Goal: Task Accomplishment & Management: Use online tool/utility

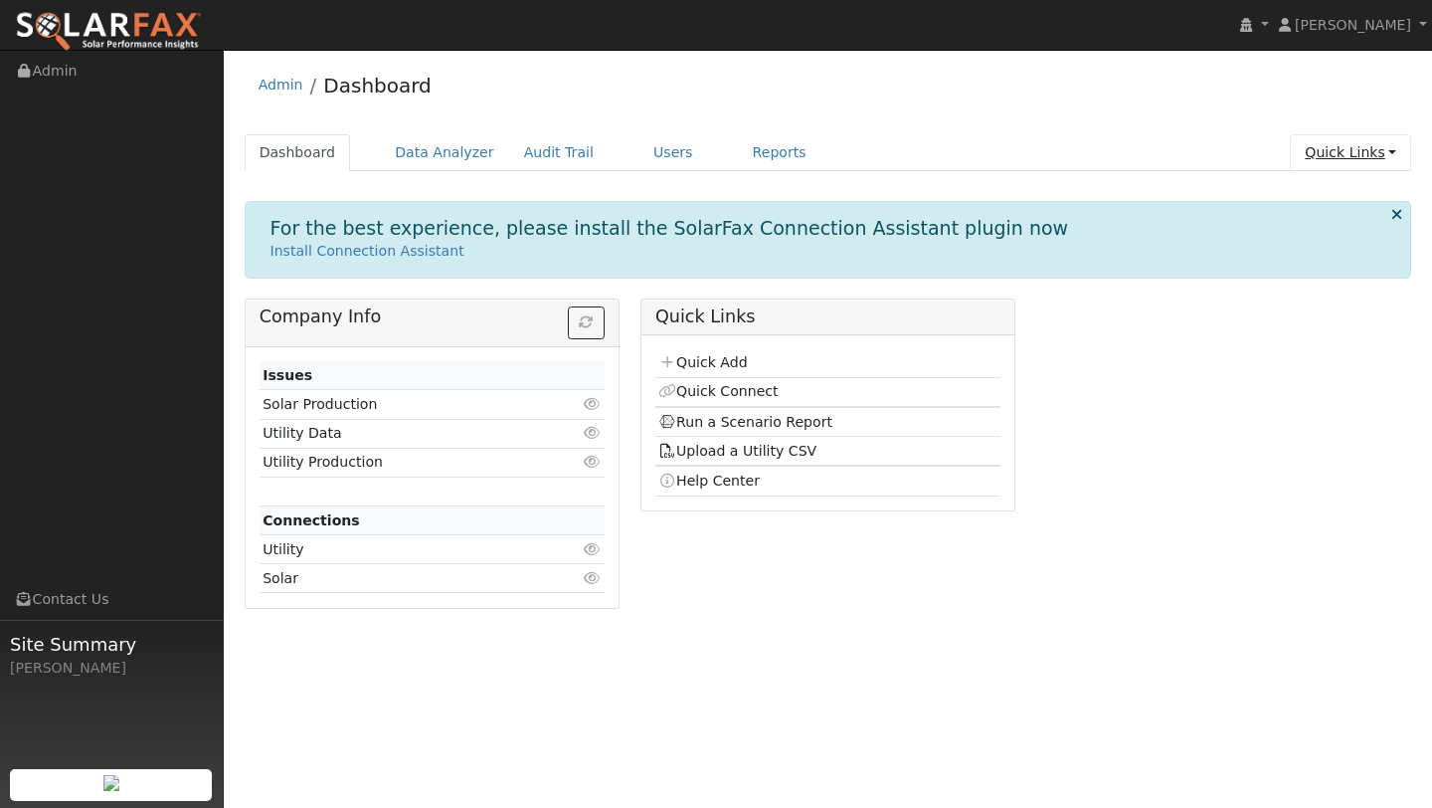
click at [1343, 153] on link "Quick Links" at bounding box center [1350, 152] width 121 height 37
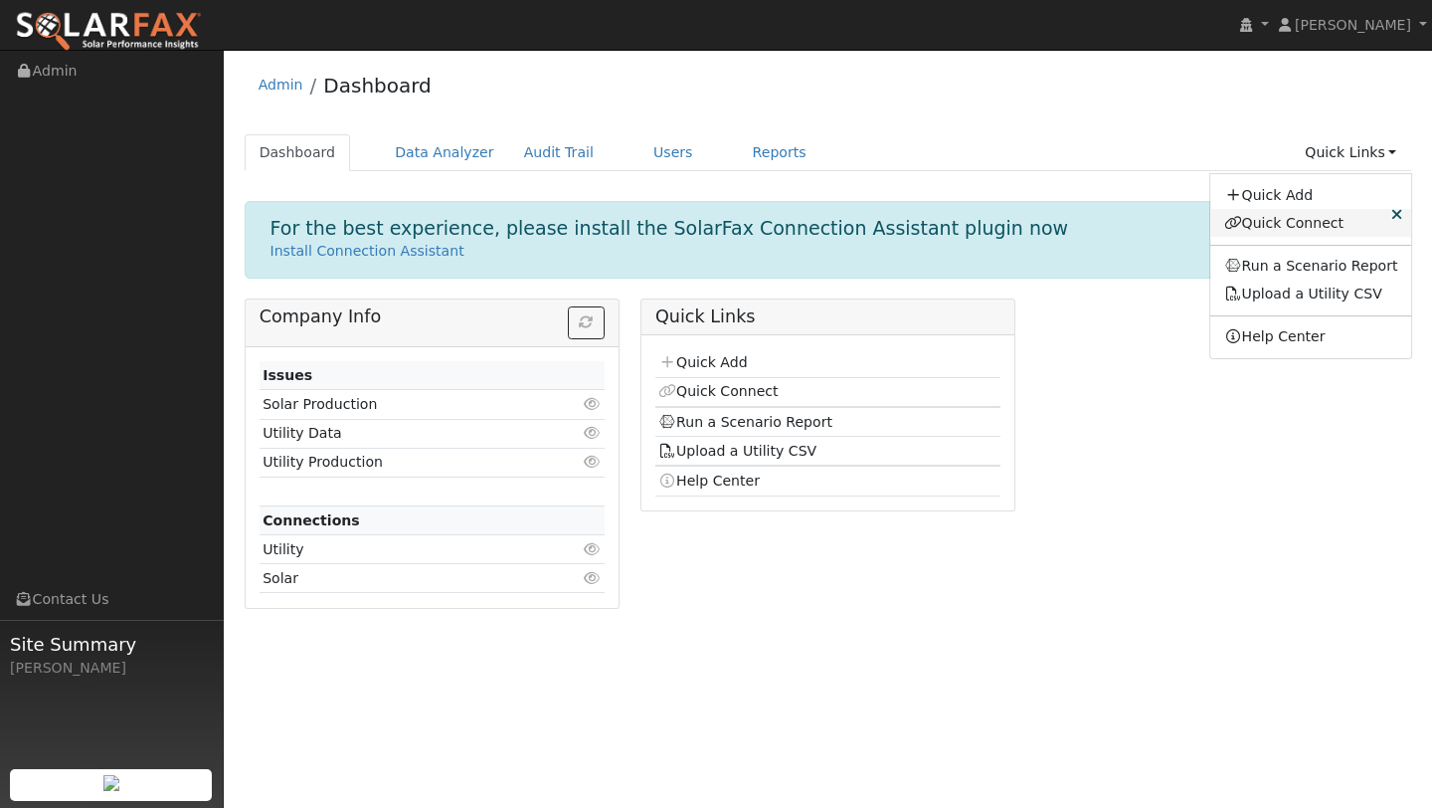
click at [1290, 232] on link "Quick Connect" at bounding box center [1311, 223] width 202 height 28
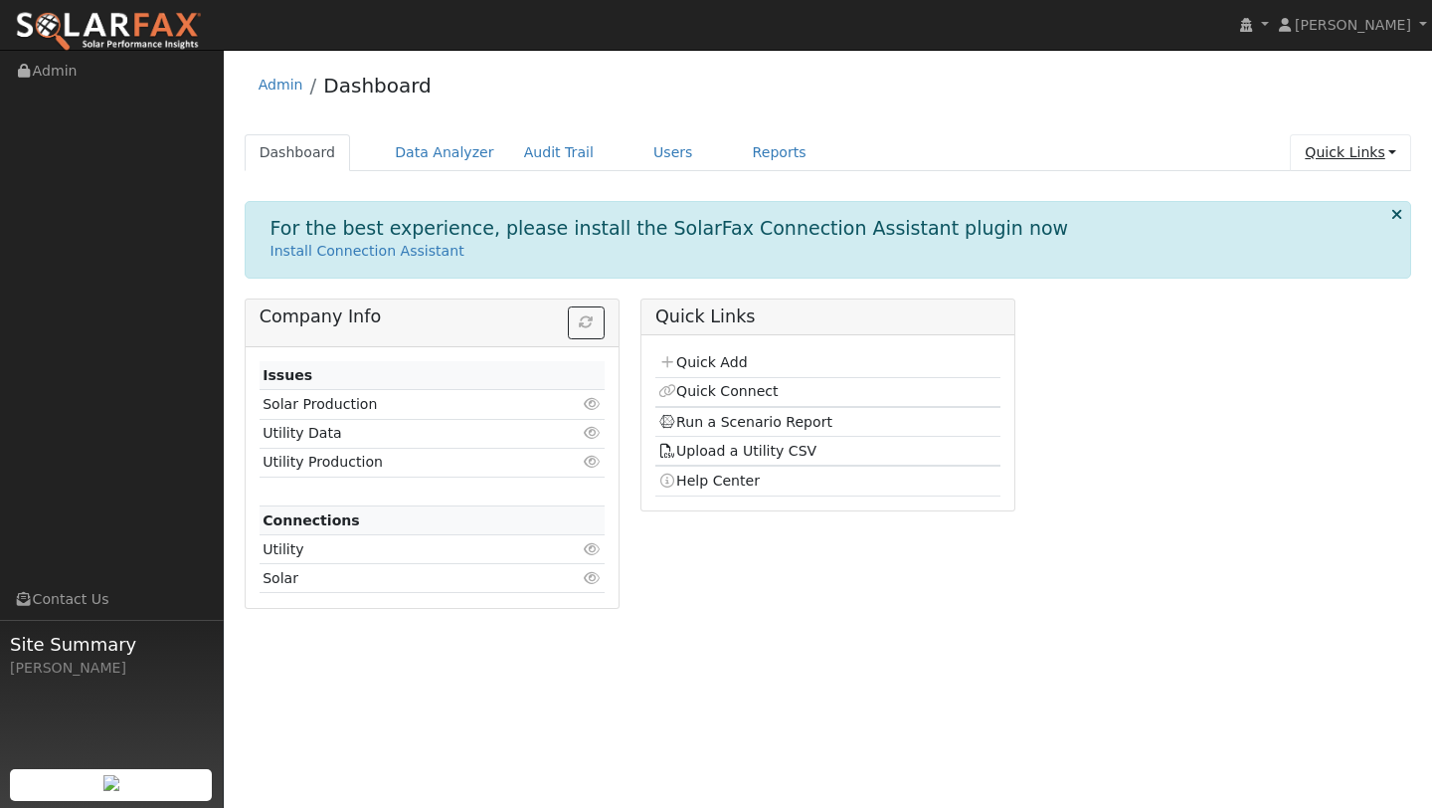
click at [1381, 143] on link "Quick Links" at bounding box center [1350, 152] width 121 height 37
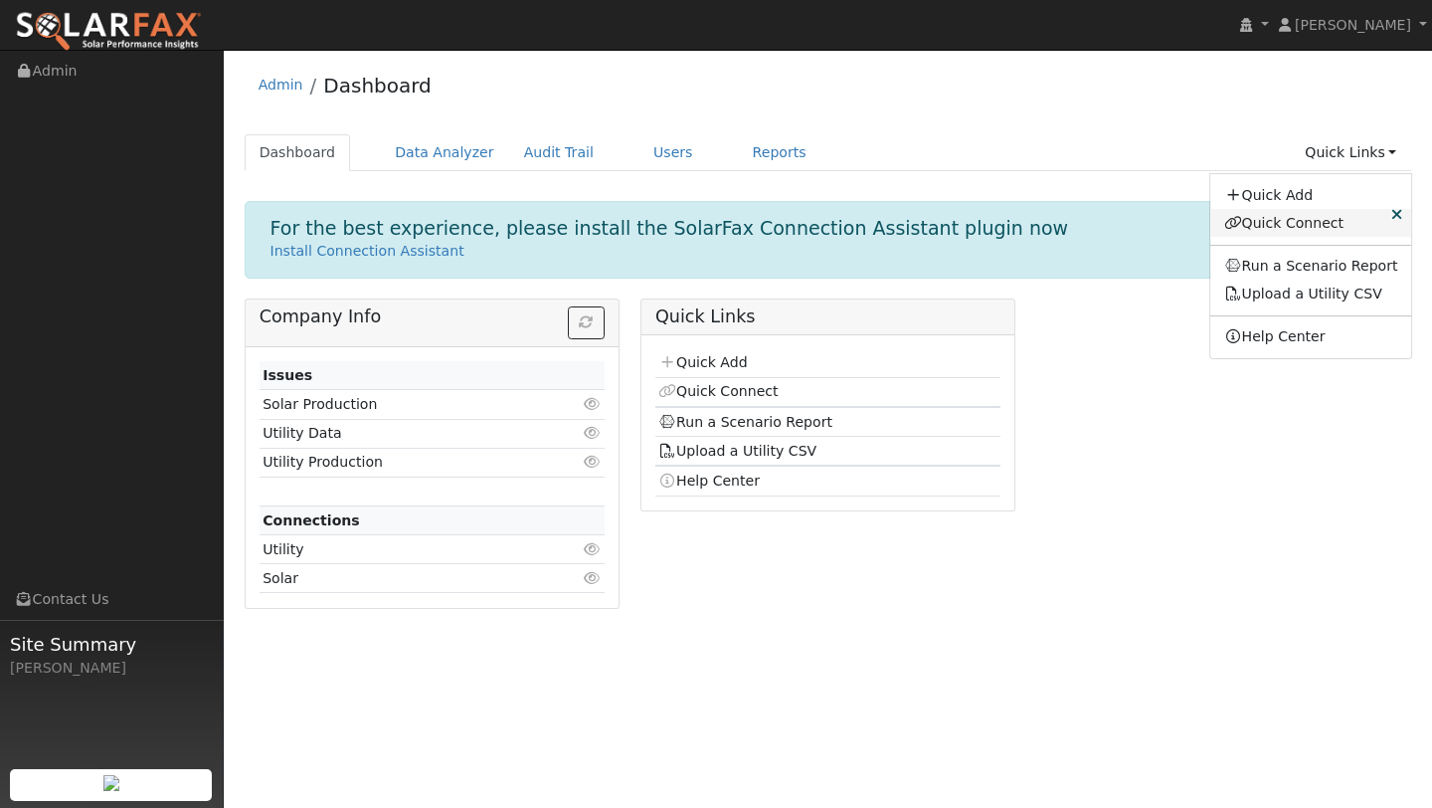
click at [1272, 220] on link "Quick Connect" at bounding box center [1311, 223] width 202 height 28
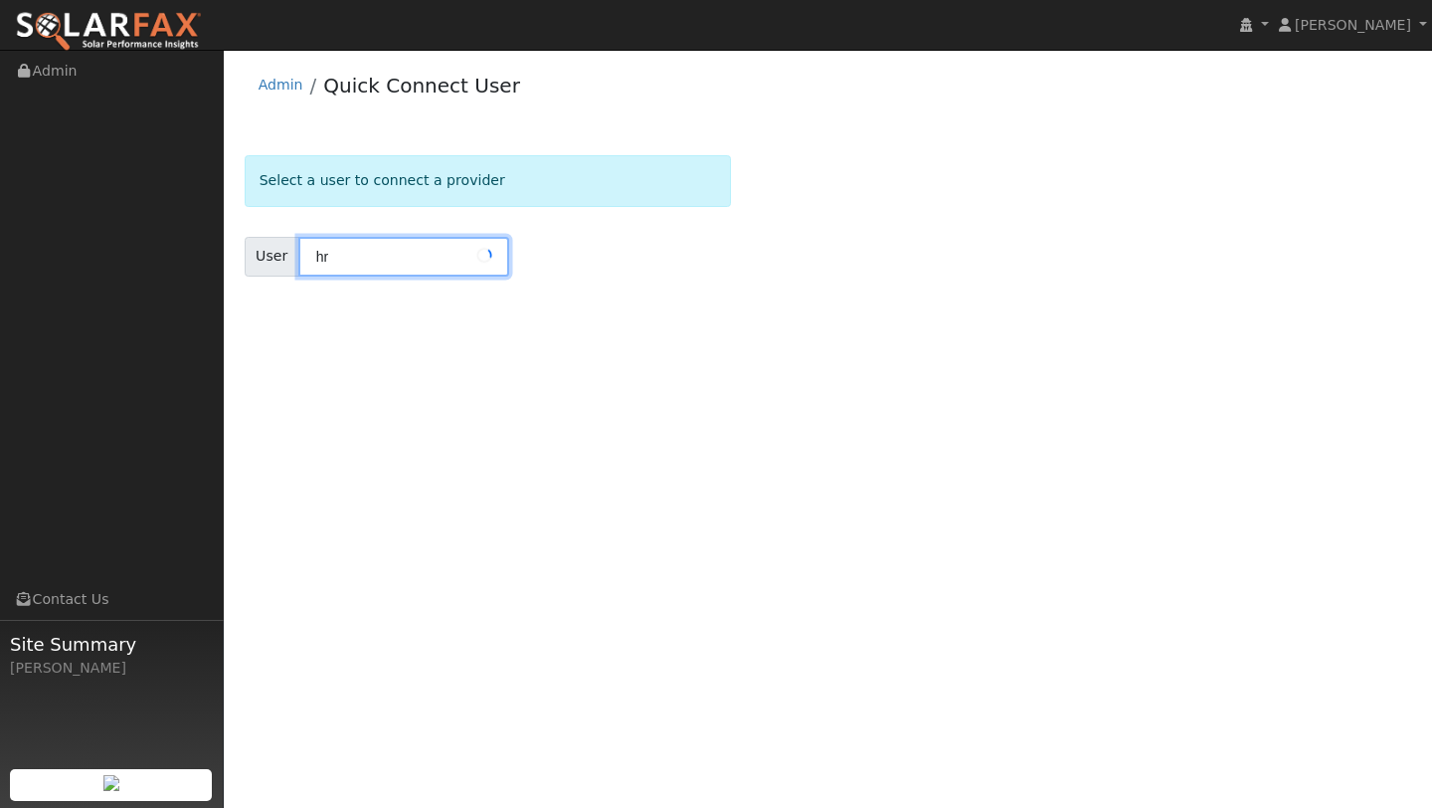
type input "h"
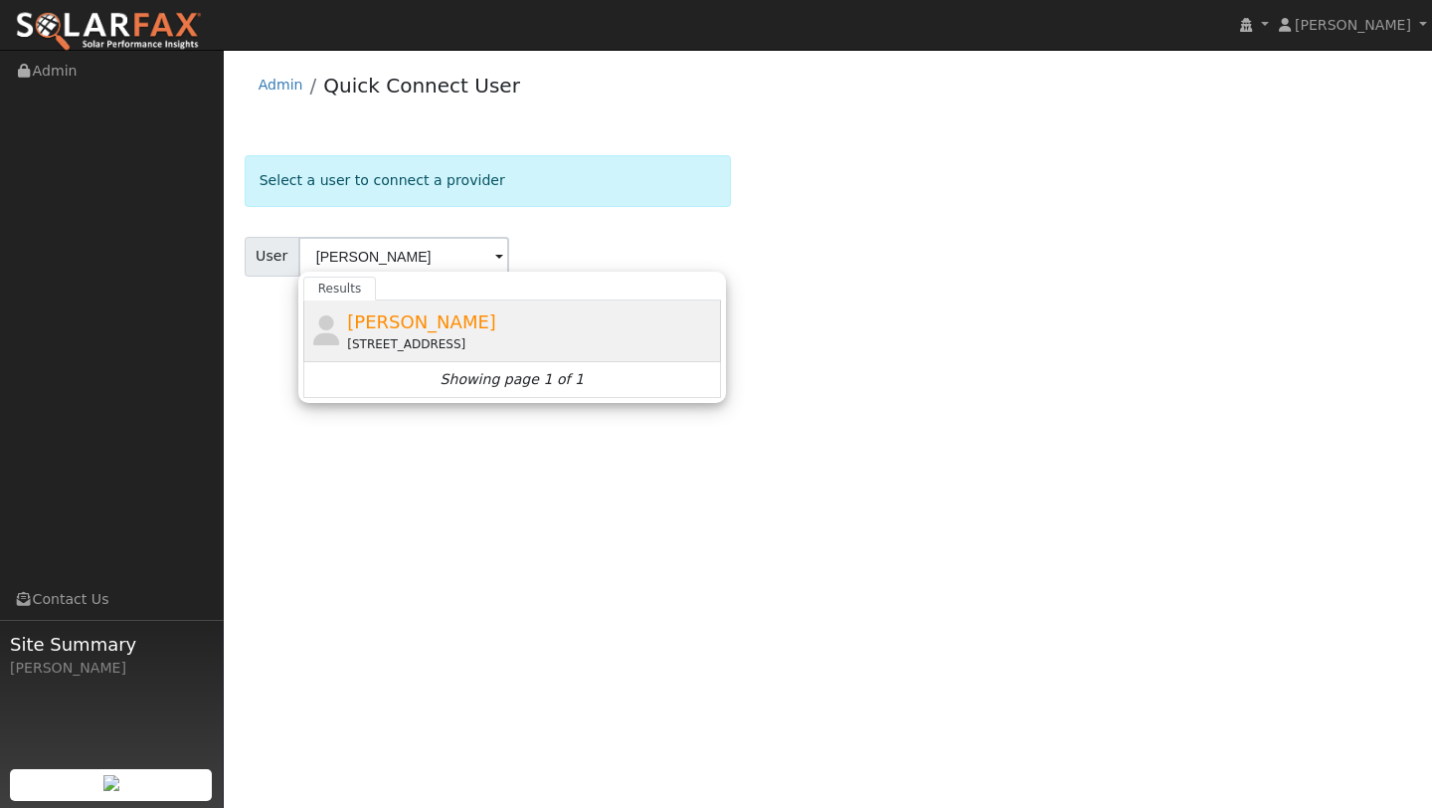
click at [488, 345] on div "[STREET_ADDRESS]" at bounding box center [531, 344] width 369 height 18
type input "[PERSON_NAME]"
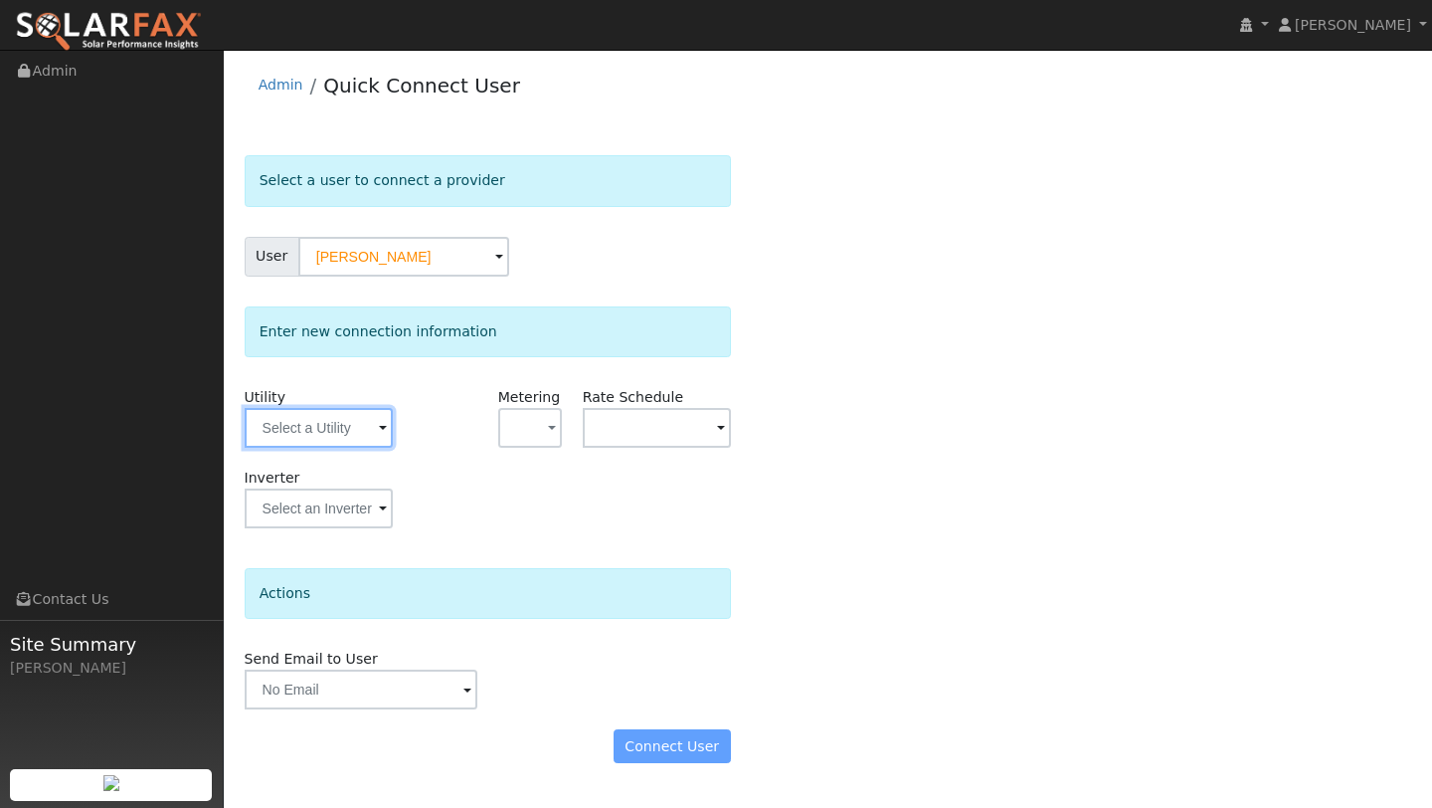
click at [341, 427] on input "text" at bounding box center [319, 428] width 148 height 40
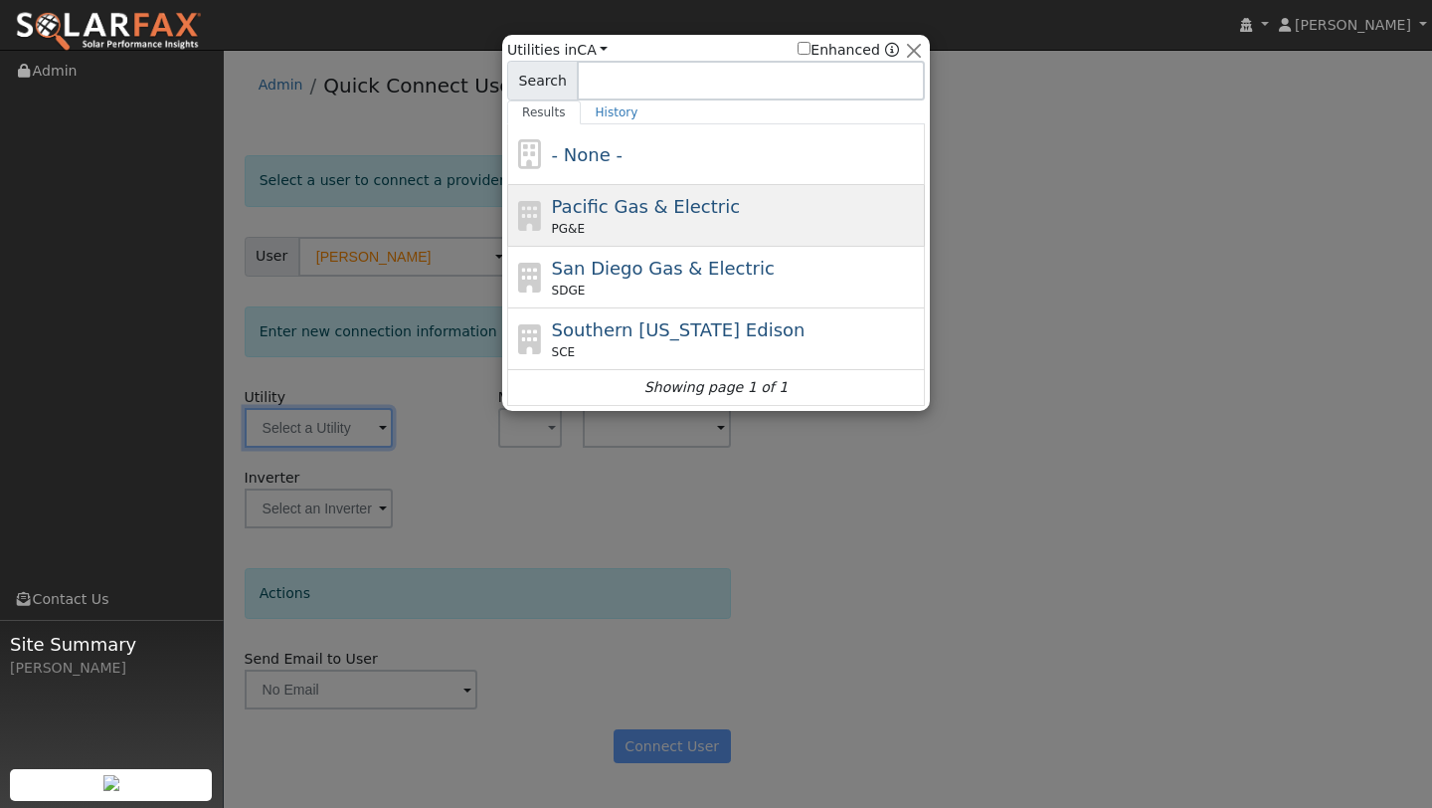
click at [594, 198] on span "Pacific Gas & Electric" at bounding box center [646, 206] width 188 height 21
type input "PG&E"
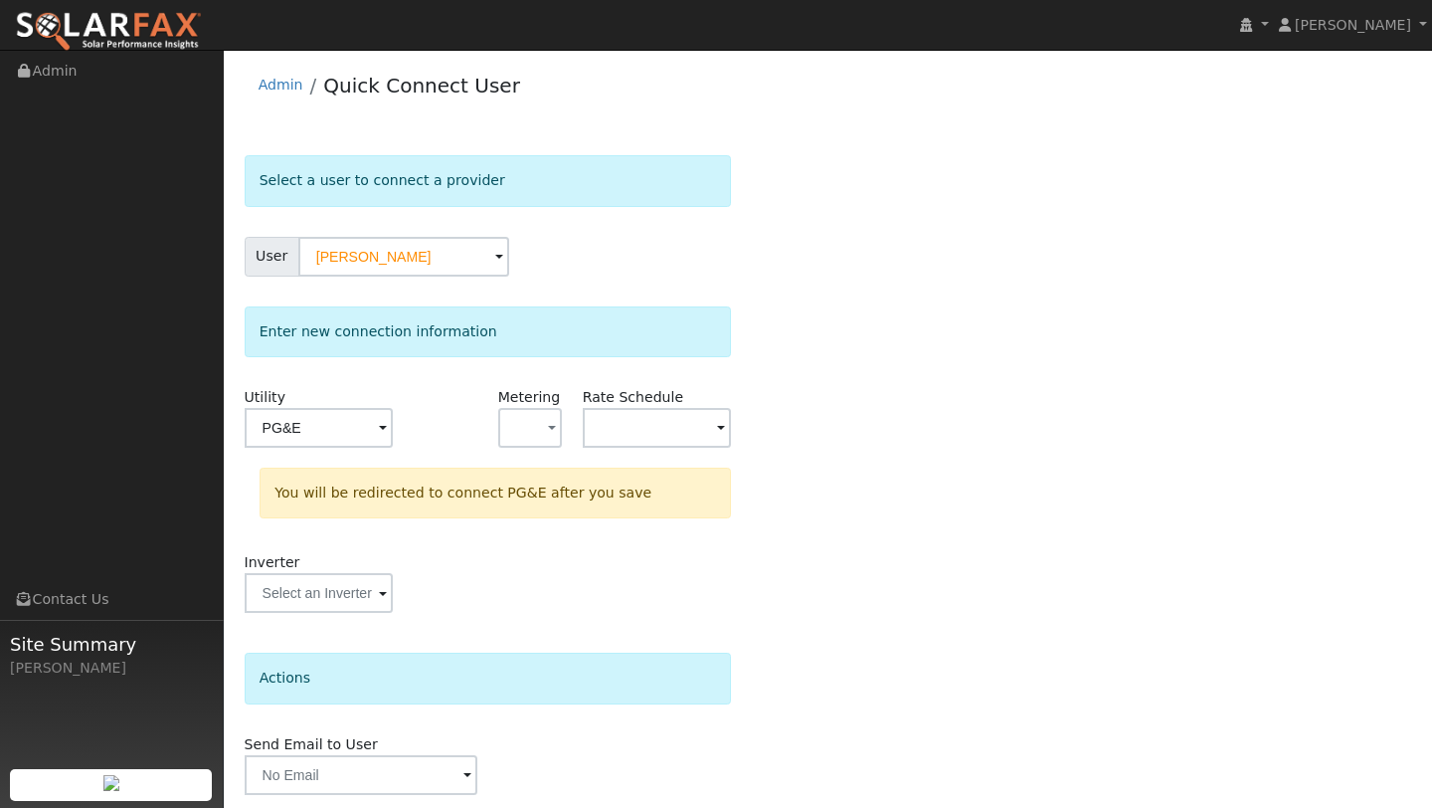
scroll to position [70, 0]
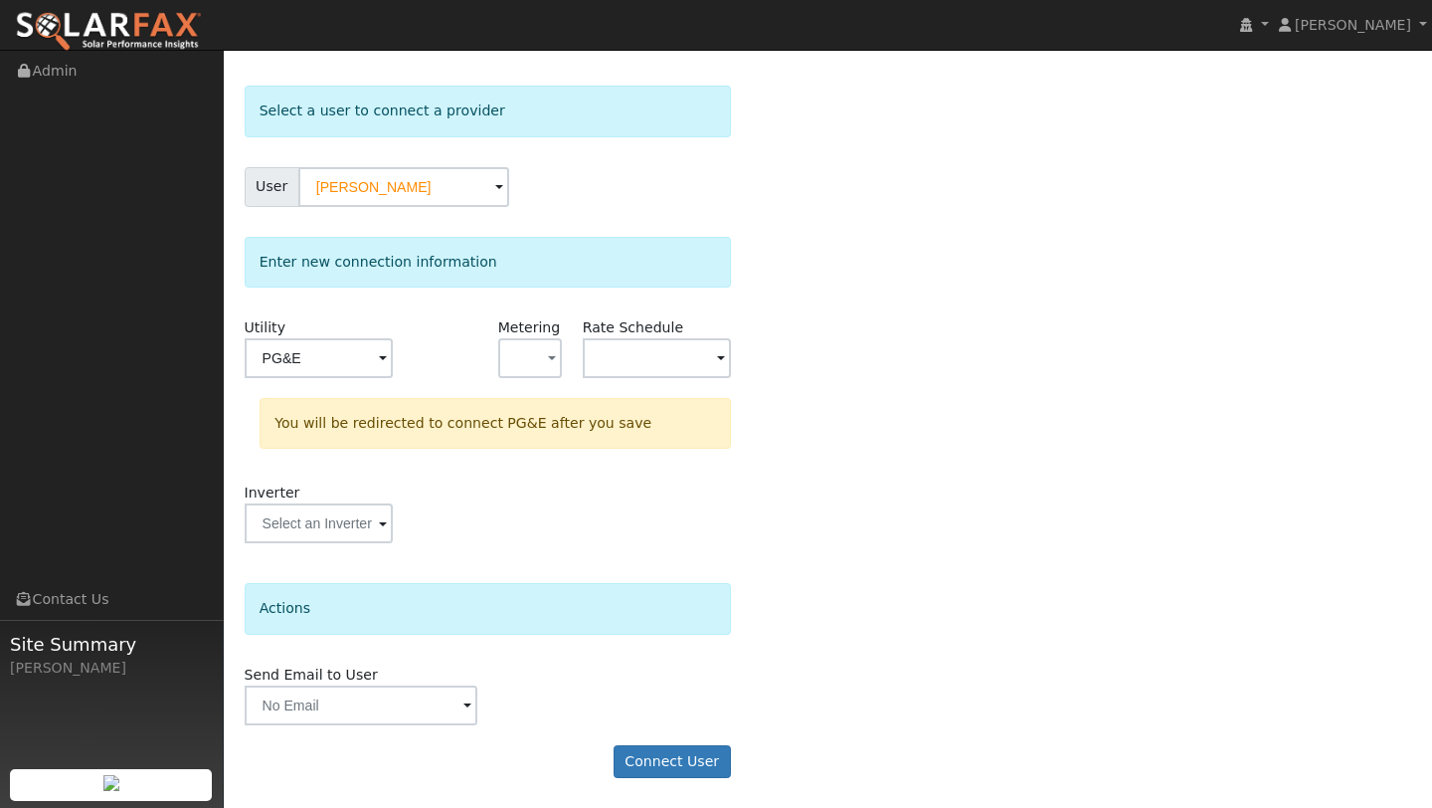
click at [665, 737] on form "Select a user to connect a provider User Chris McCoy Account Default Account De…" at bounding box center [488, 442] width 486 height 712
click at [665, 750] on button "Connect User" at bounding box center [672, 762] width 117 height 34
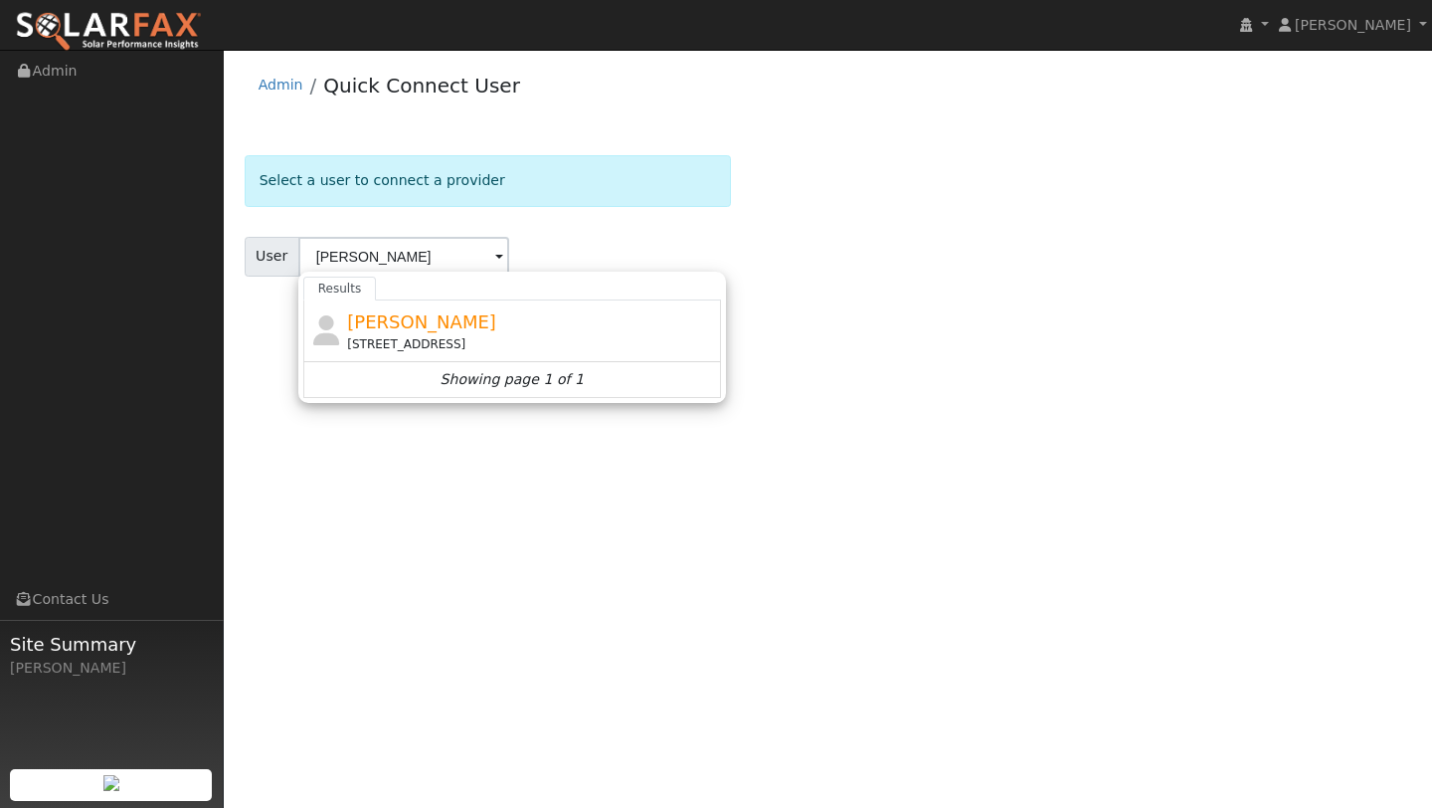
click at [385, 347] on div "[STREET_ADDRESS]" at bounding box center [531, 344] width 369 height 18
type input "[PERSON_NAME]"
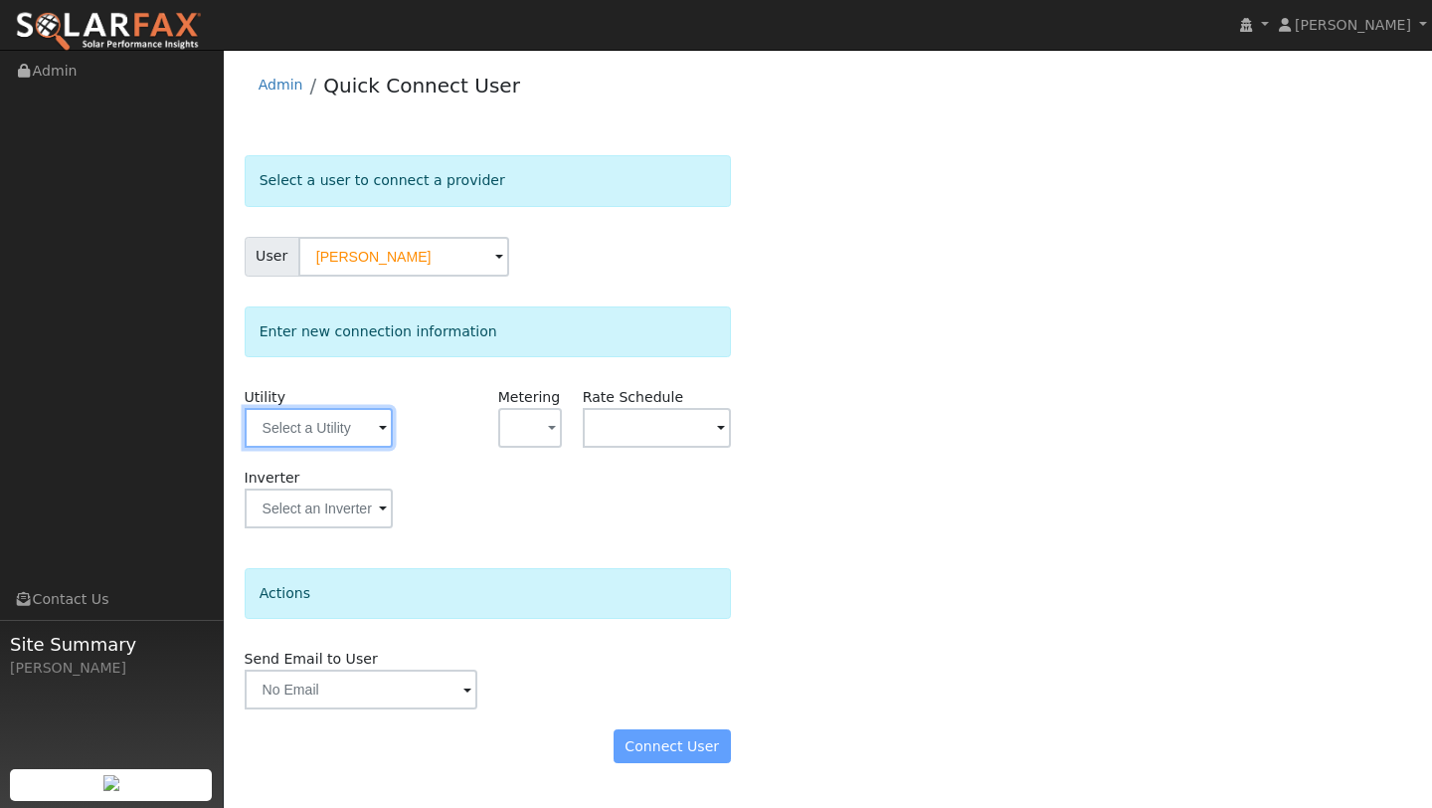
click at [330, 440] on input "text" at bounding box center [319, 428] width 148 height 40
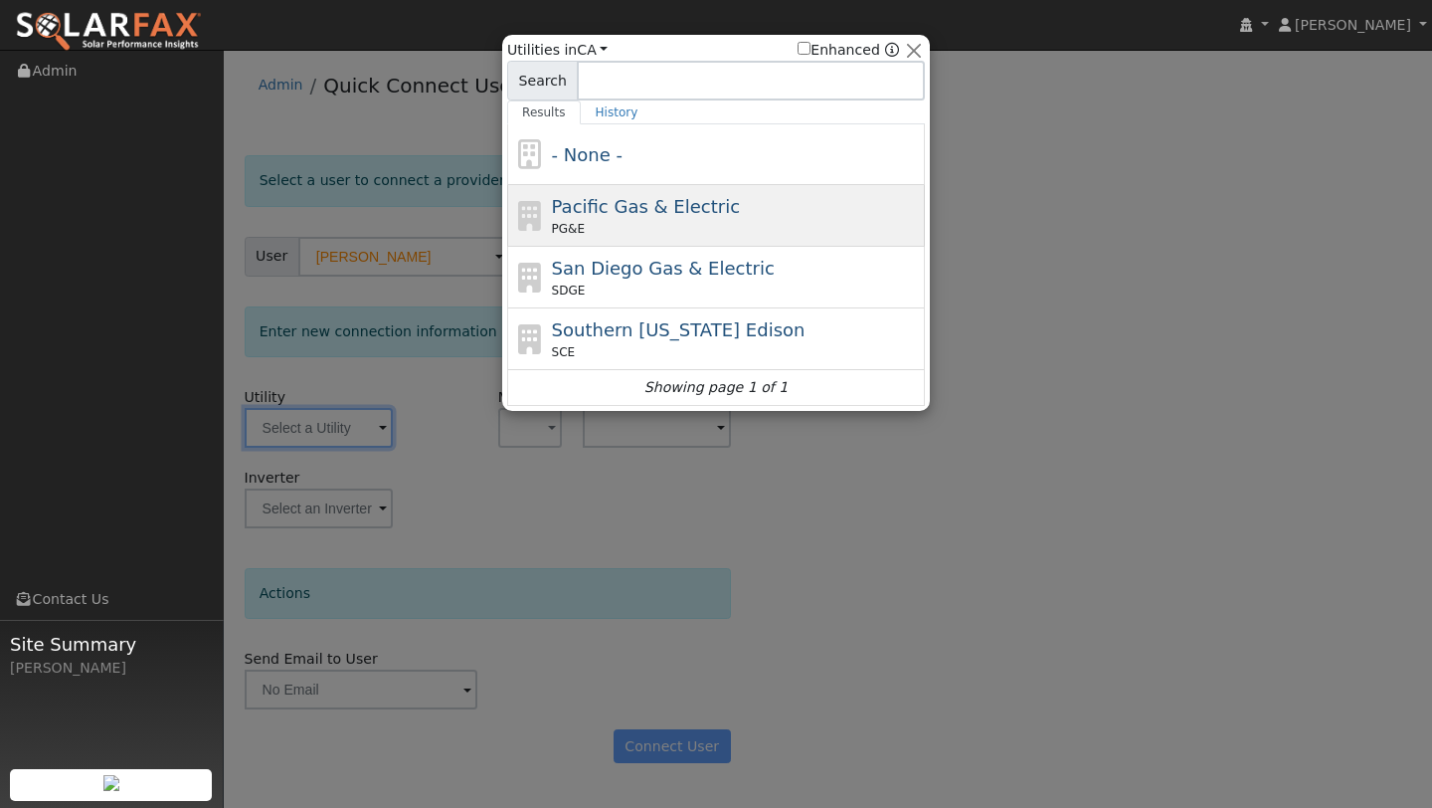
click at [566, 225] on span "PG&E" at bounding box center [568, 229] width 33 height 18
type input "PG&E"
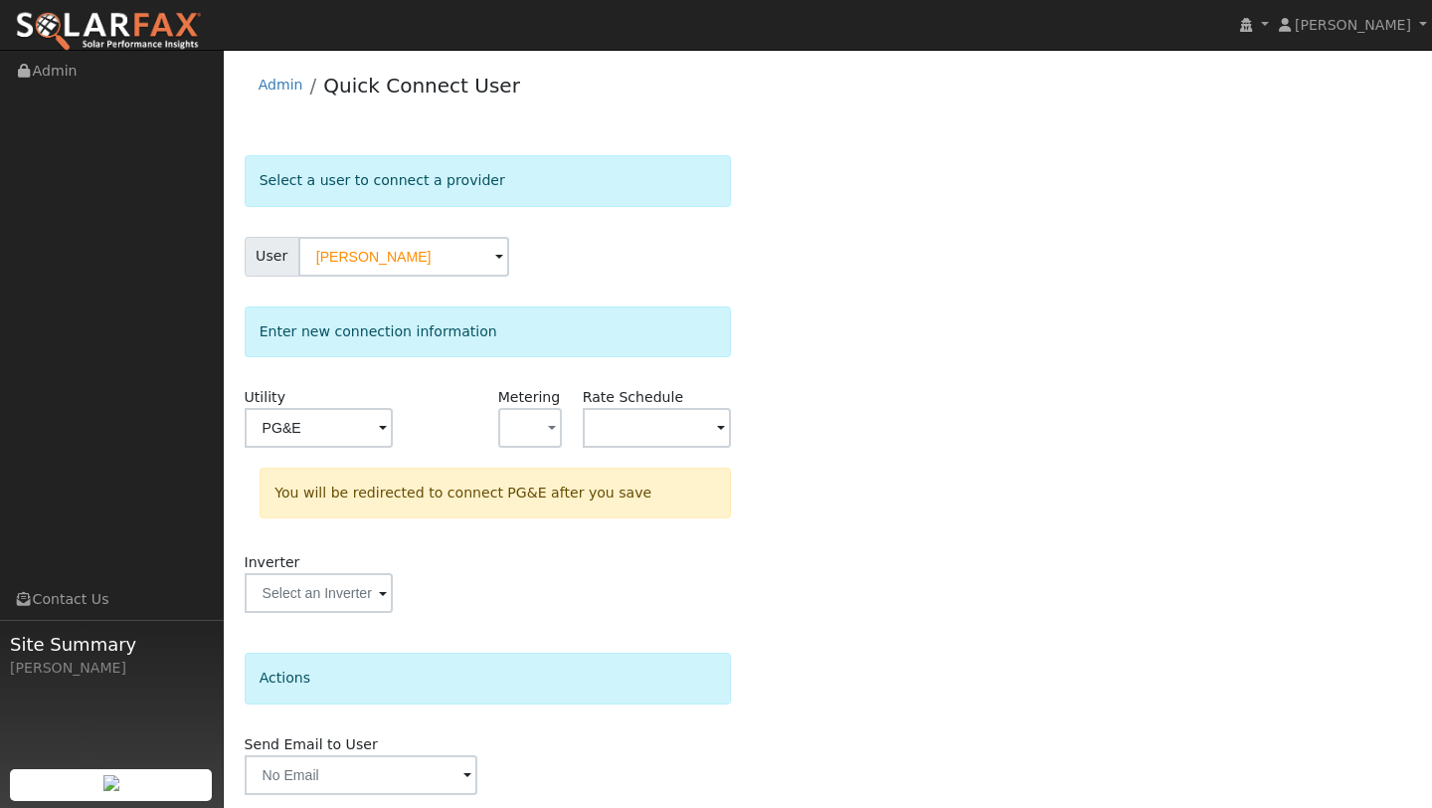
scroll to position [70, 0]
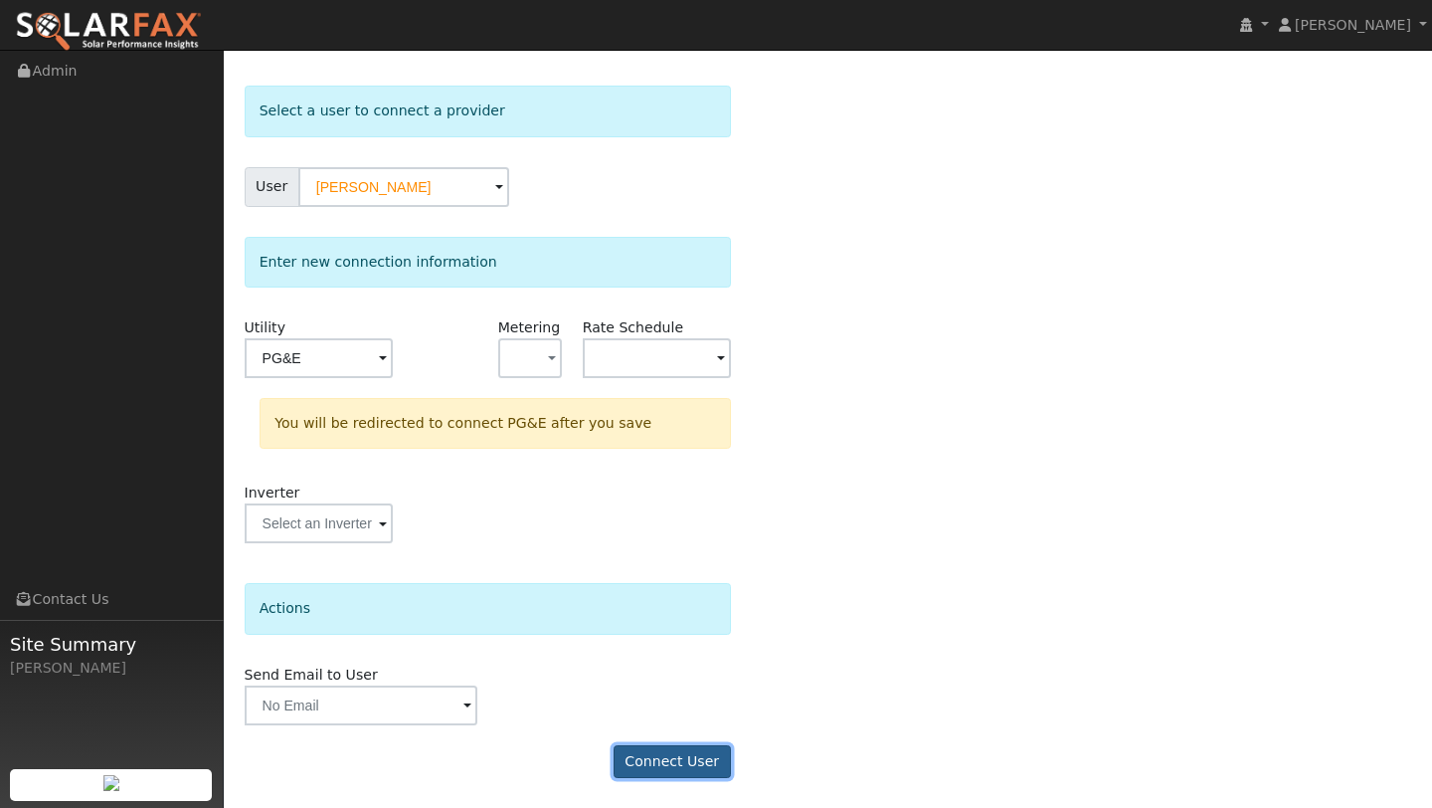
click at [671, 745] on button "Connect User" at bounding box center [672, 762] width 117 height 34
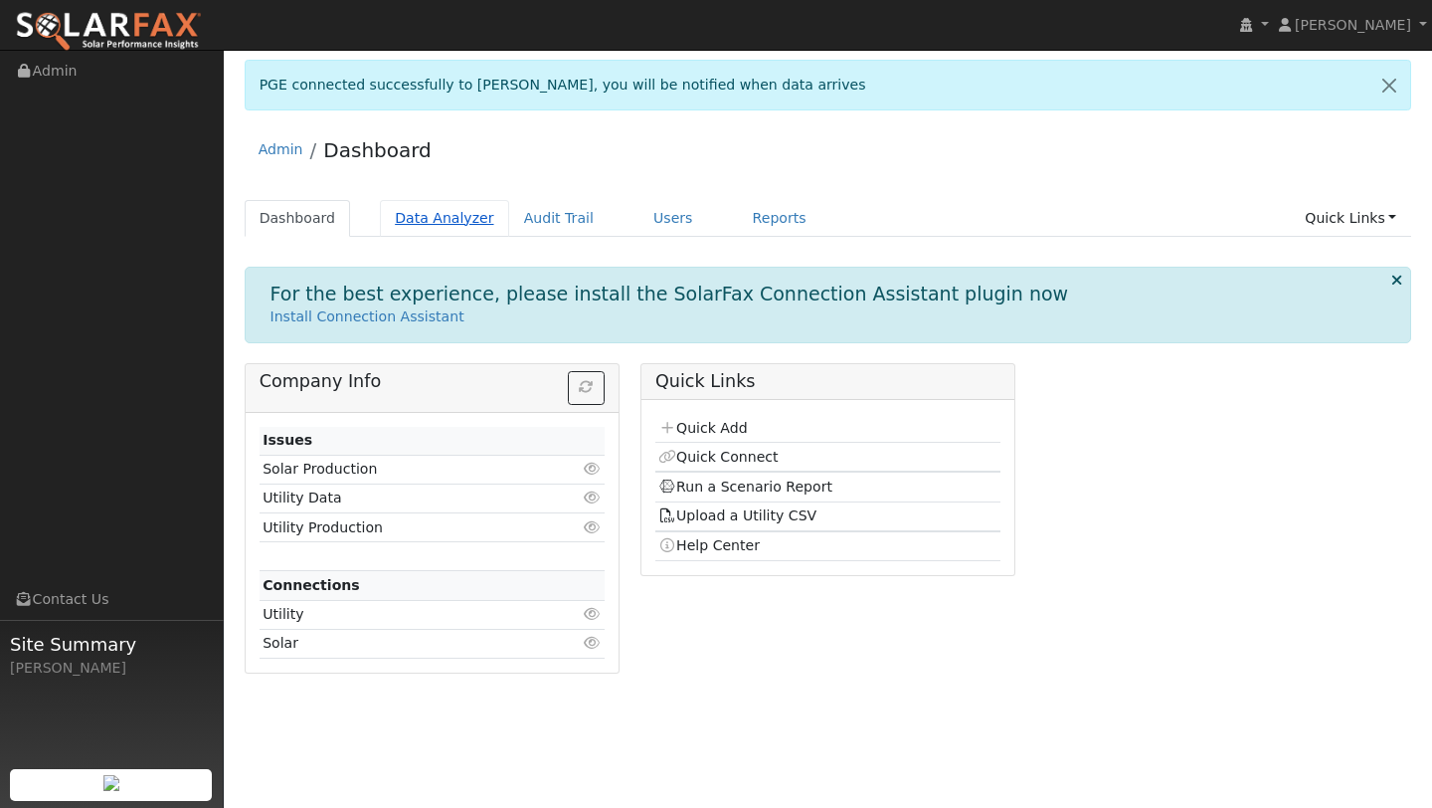
click at [421, 217] on link "Data Analyzer" at bounding box center [444, 218] width 129 height 37
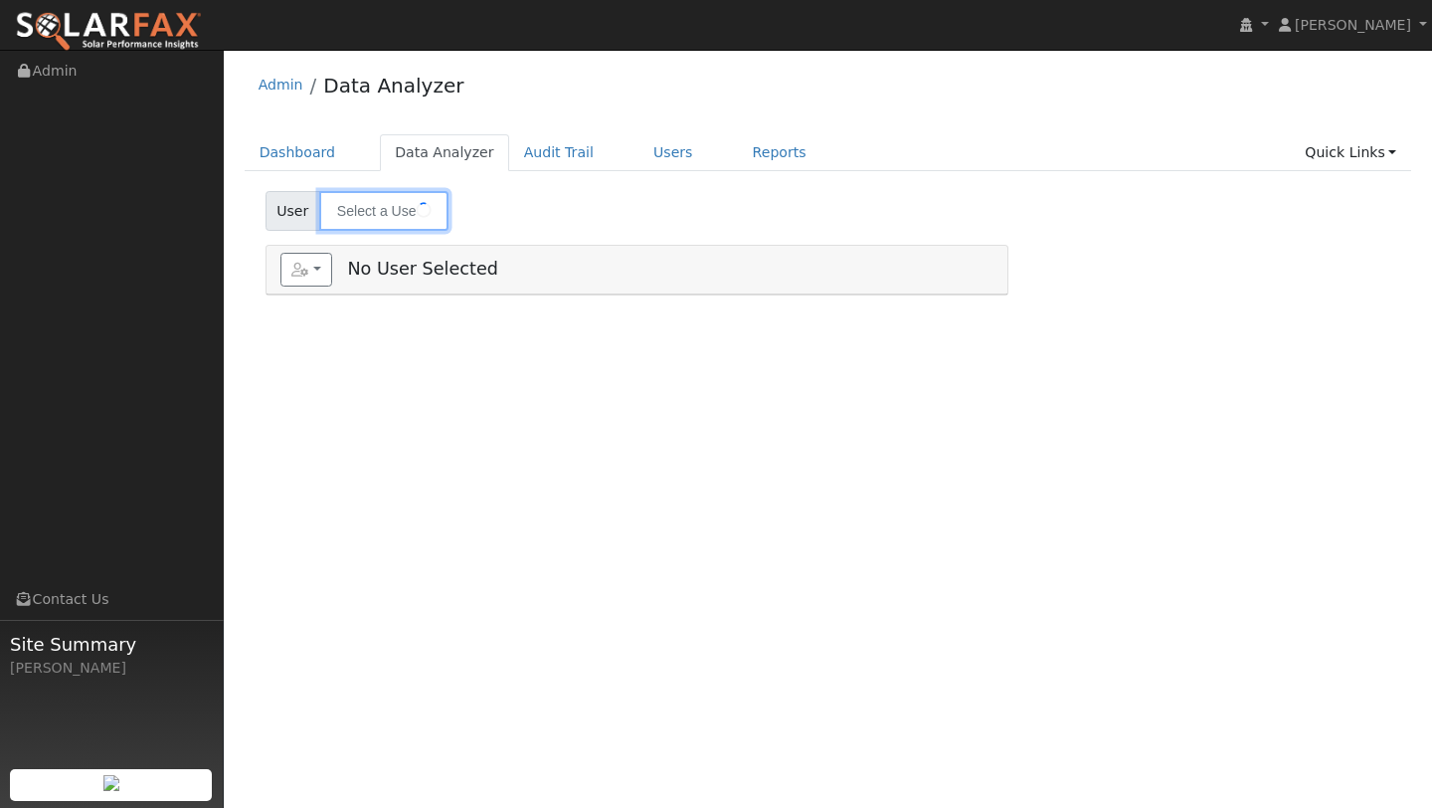
type input "Roberto Quedding"
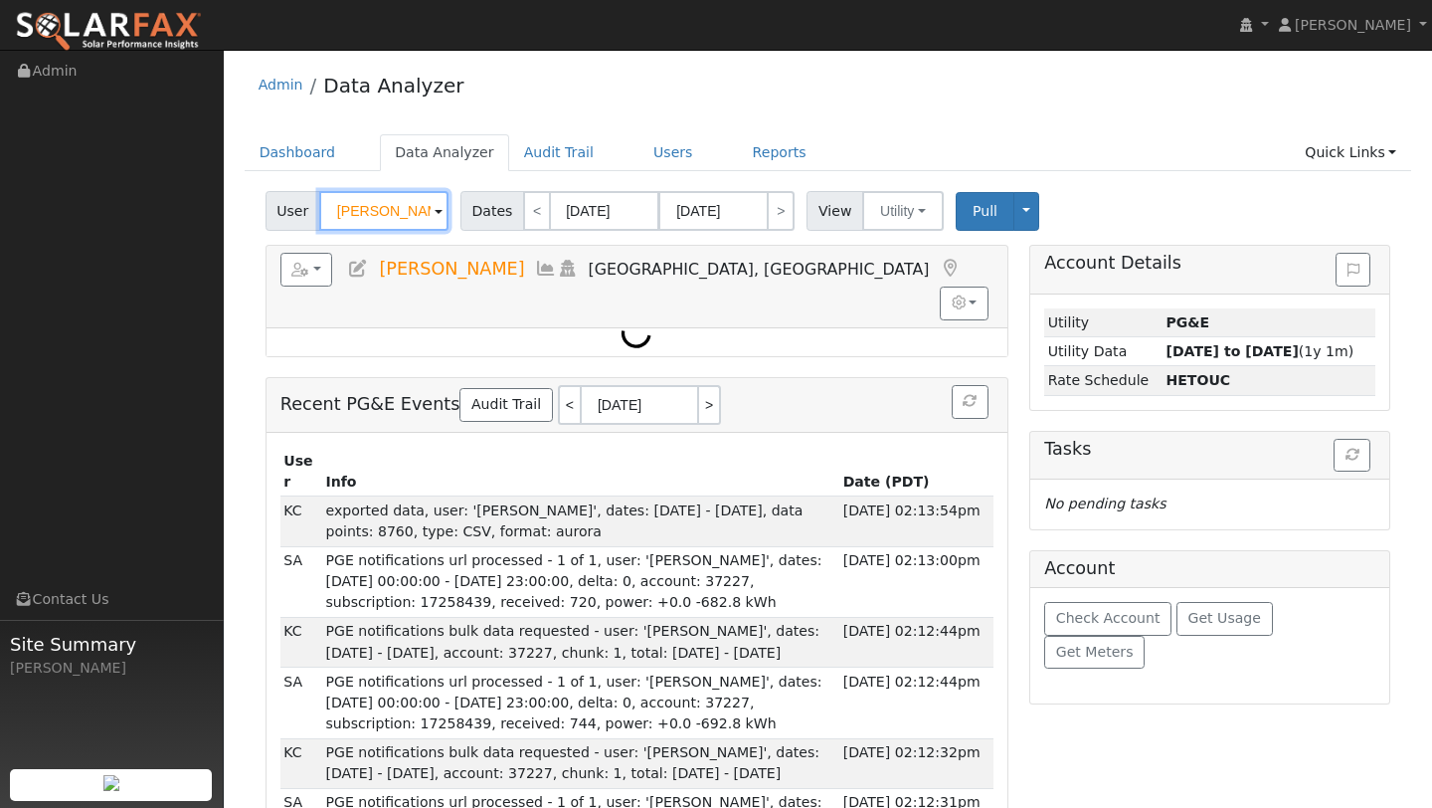
click at [421, 217] on input "Roberto Quedding" at bounding box center [383, 211] width 129 height 40
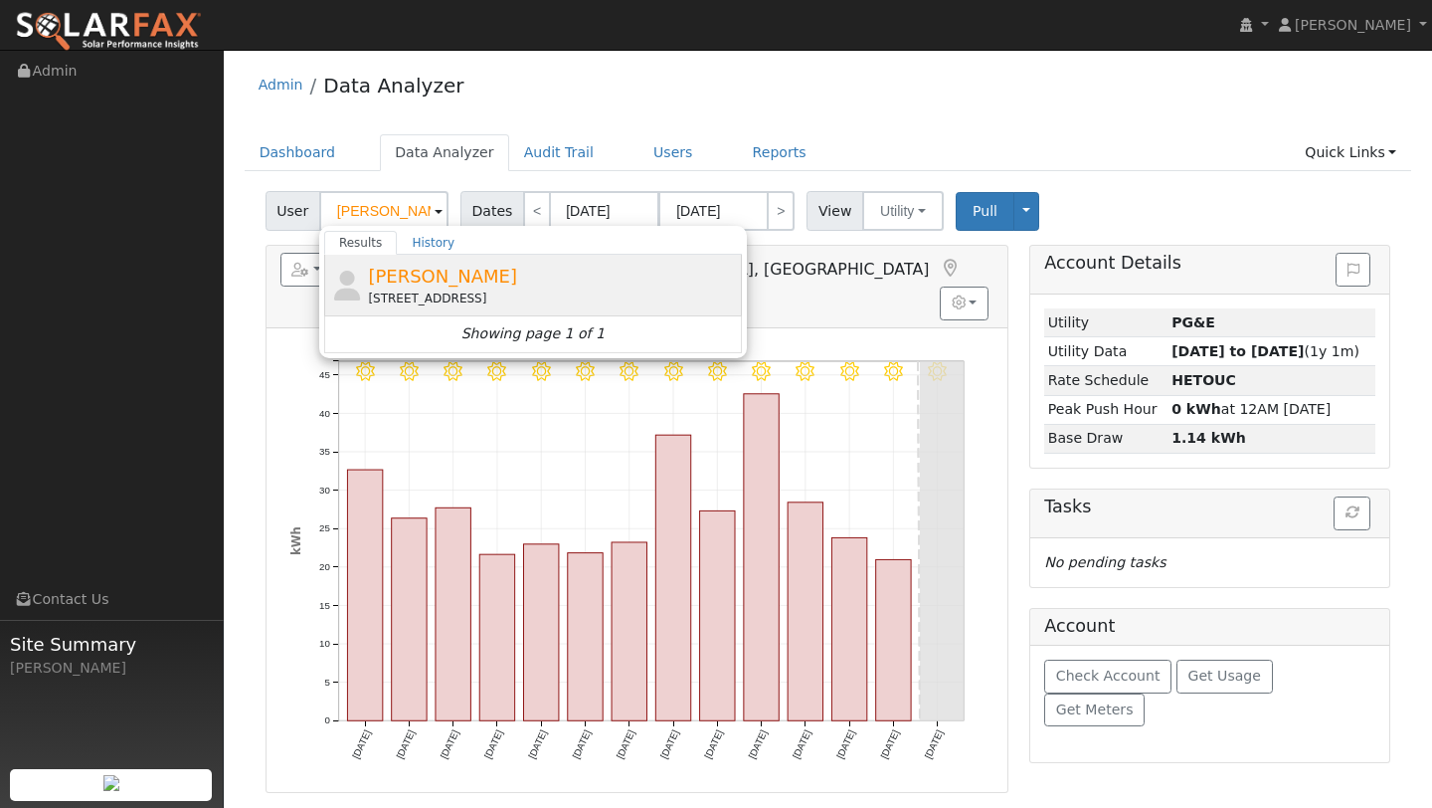
click at [405, 272] on span "[PERSON_NAME]" at bounding box center [442, 276] width 149 height 21
type input "[PERSON_NAME]"
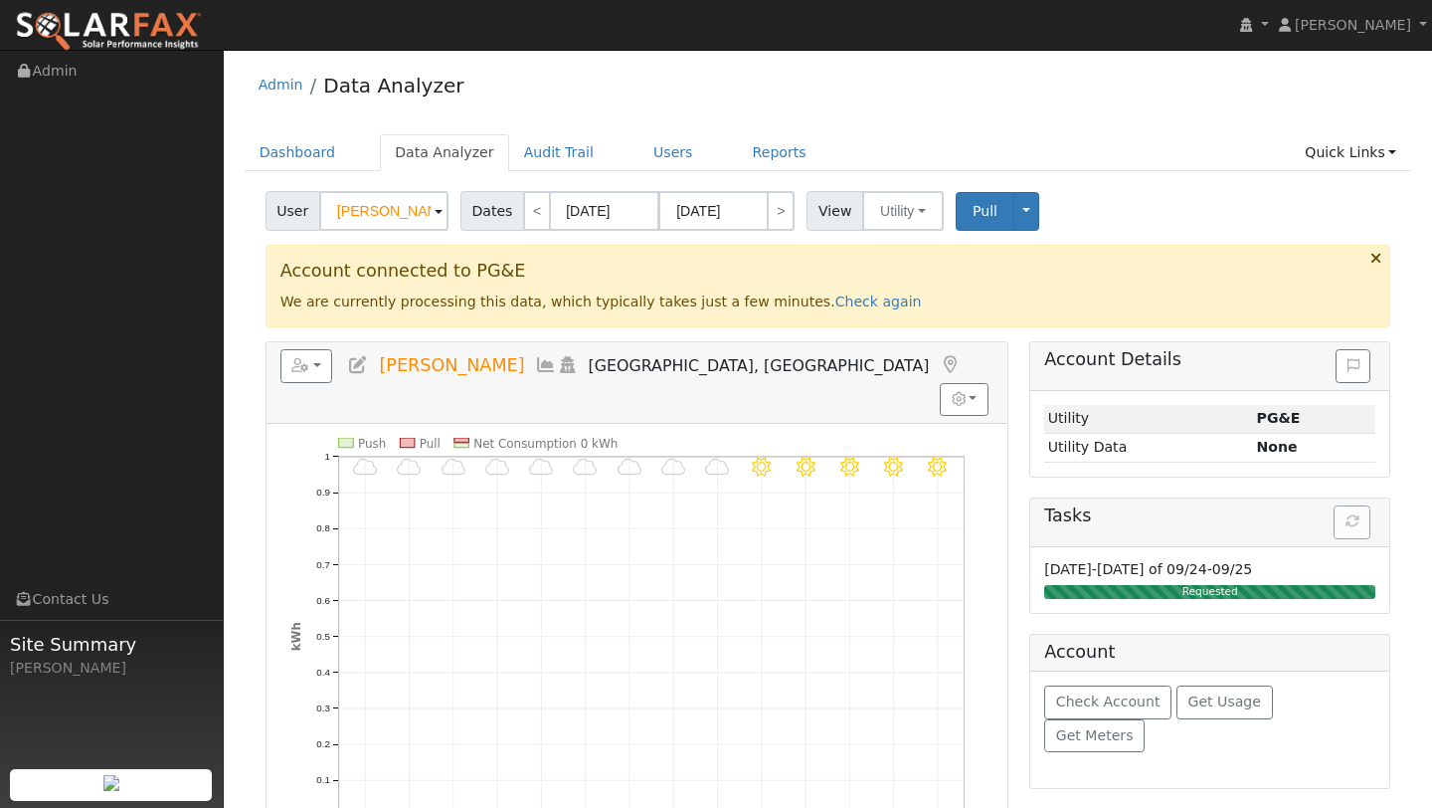
scroll to position [110, 0]
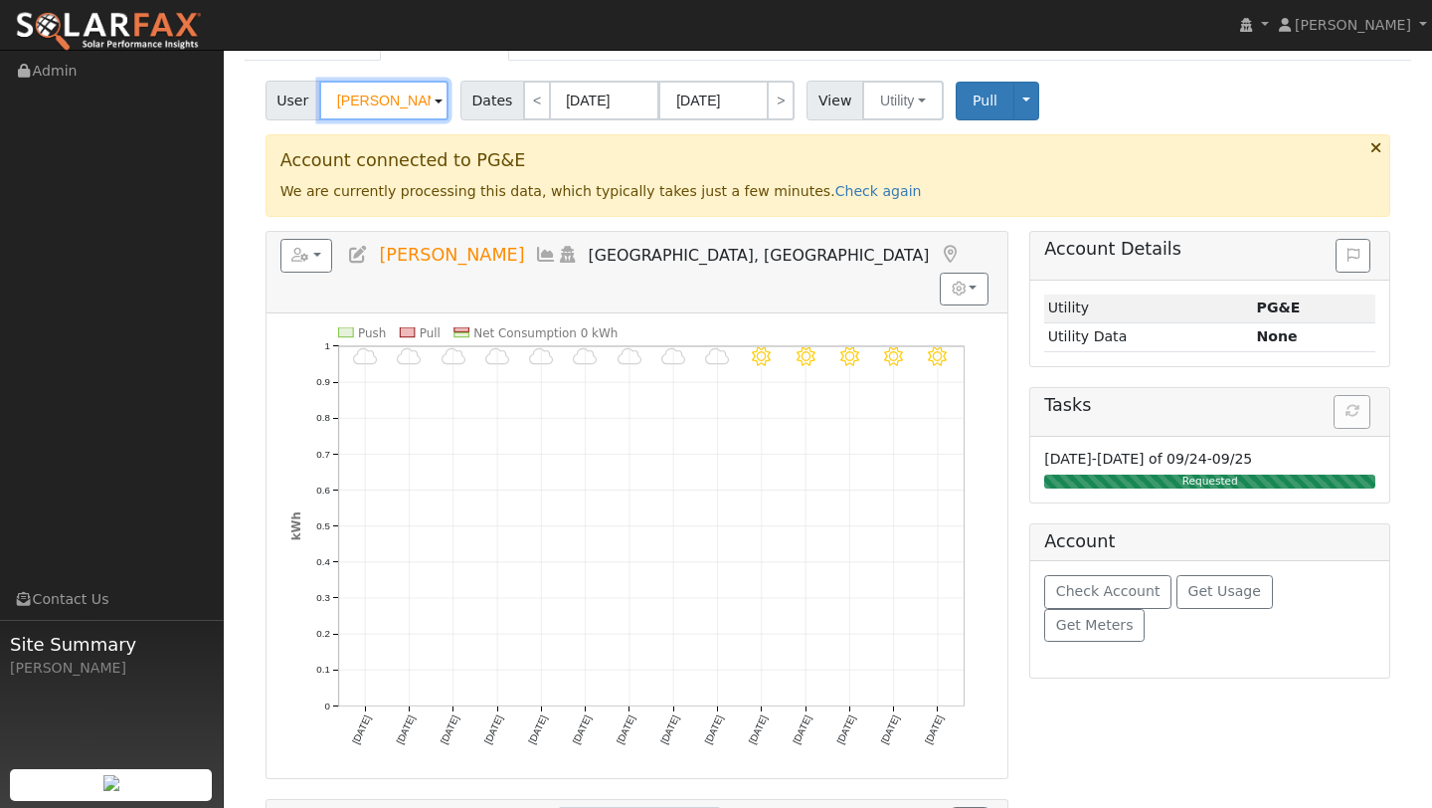
click at [377, 106] on input "[PERSON_NAME]" at bounding box center [383, 101] width 129 height 40
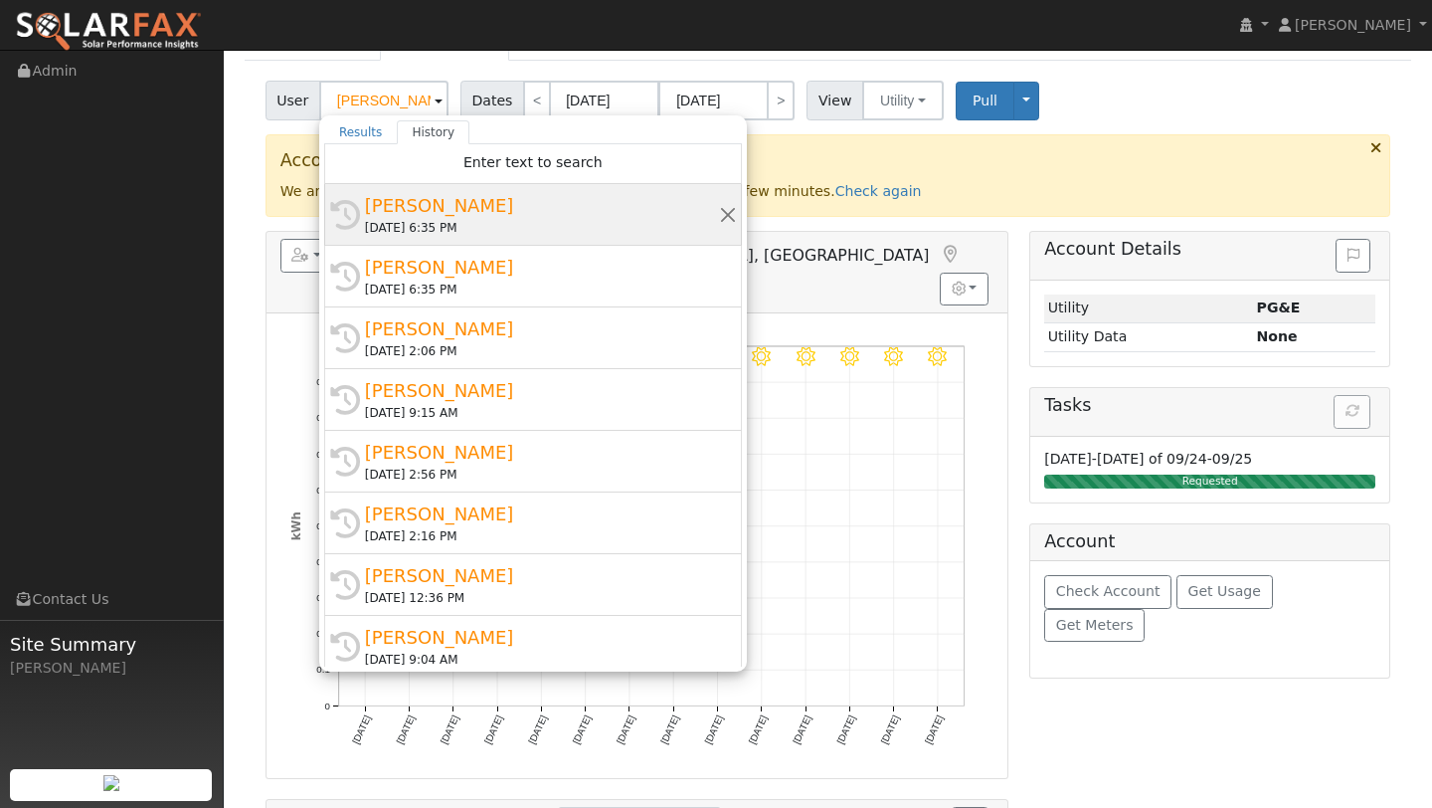
click at [404, 217] on div "[PERSON_NAME]" at bounding box center [542, 205] width 354 height 27
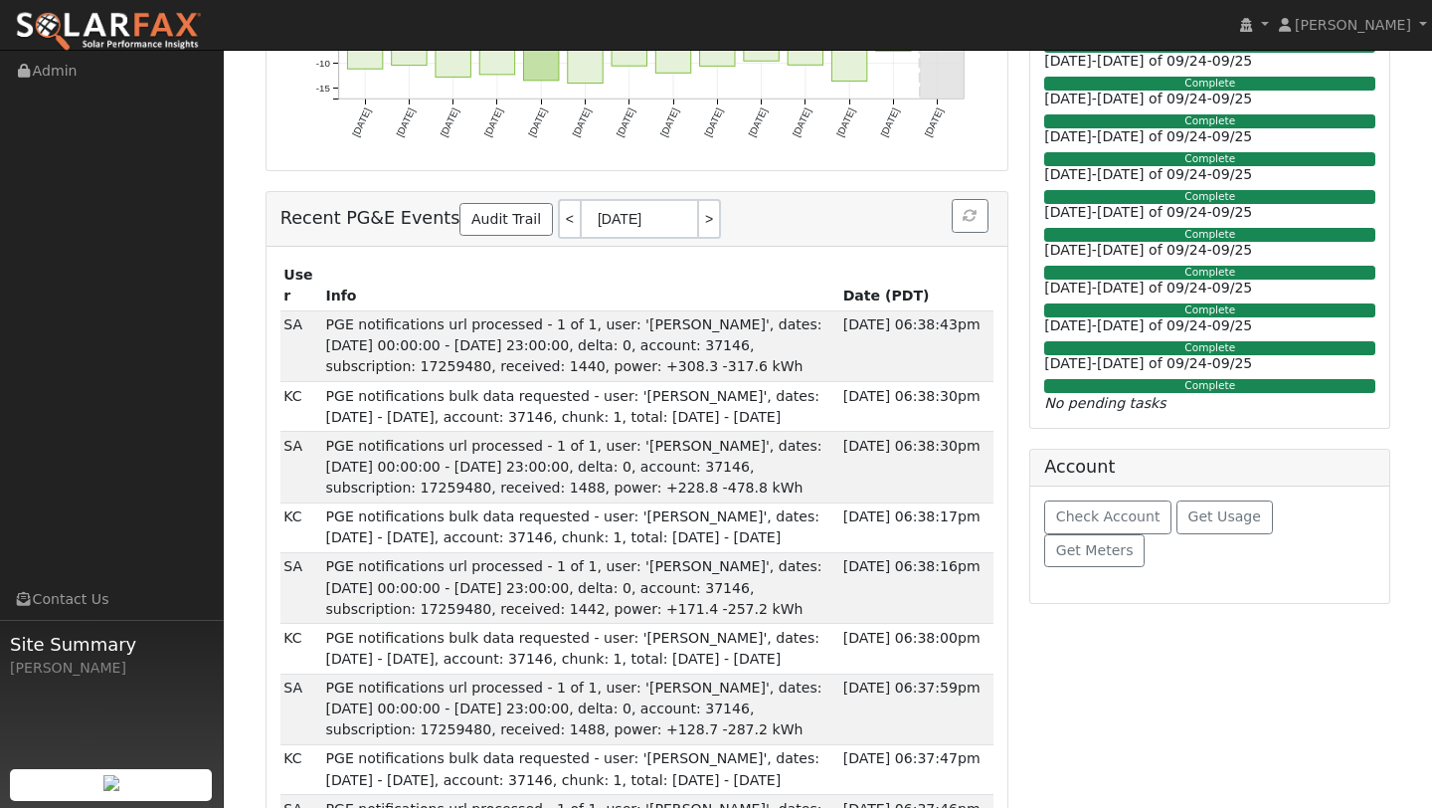
scroll to position [0, 0]
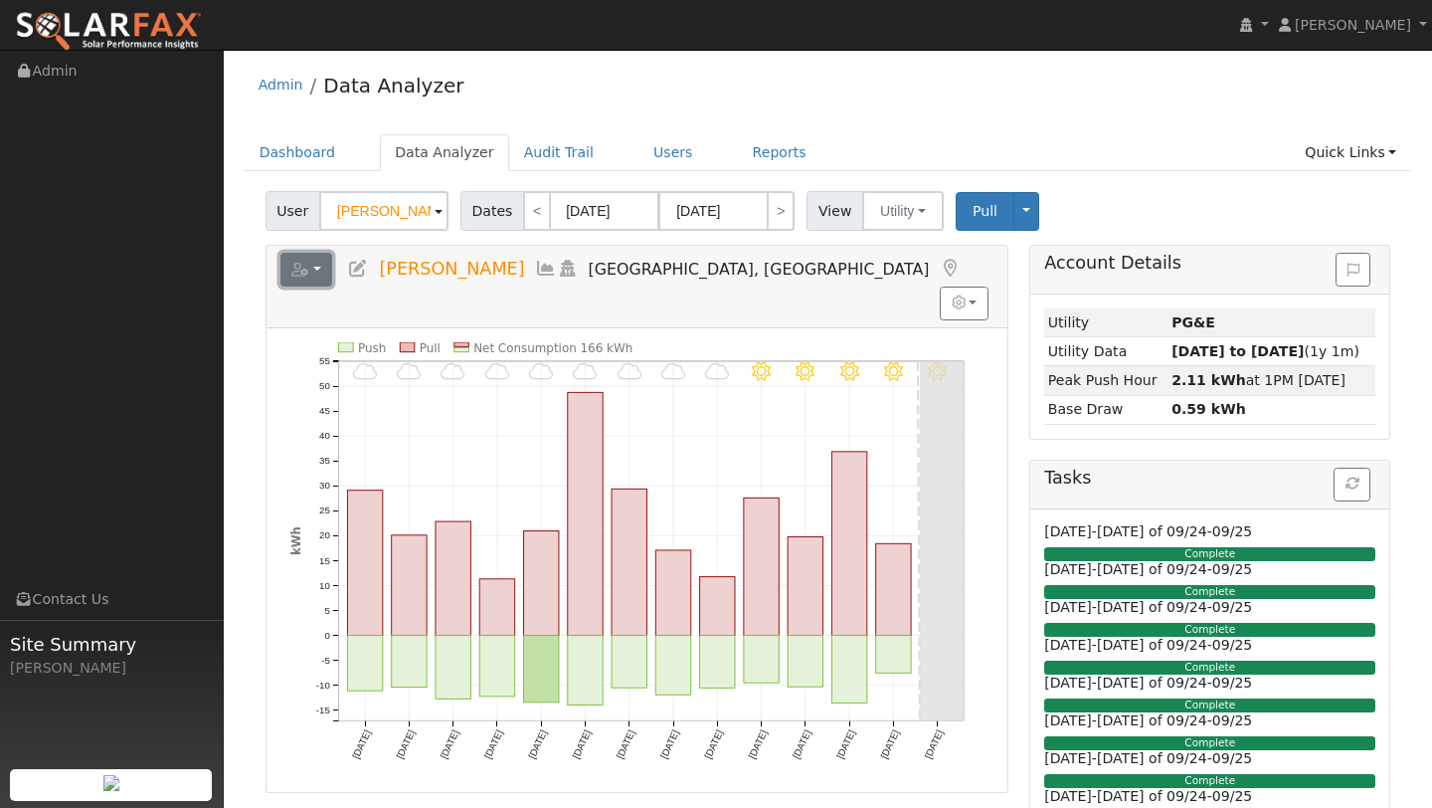
click at [326, 269] on button "button" at bounding box center [306, 270] width 53 height 34
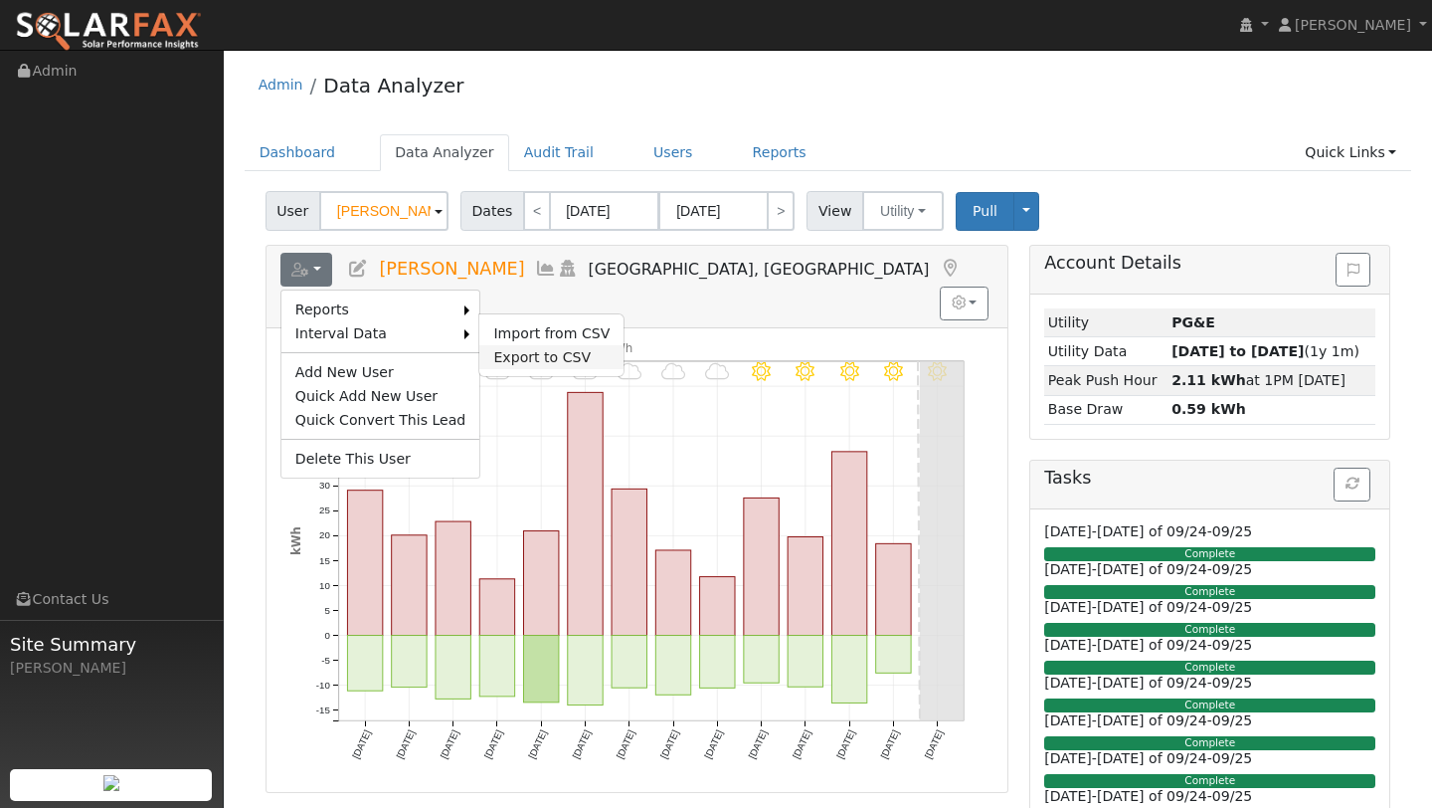
click at [508, 354] on link "Export to CSV" at bounding box center [551, 357] width 144 height 24
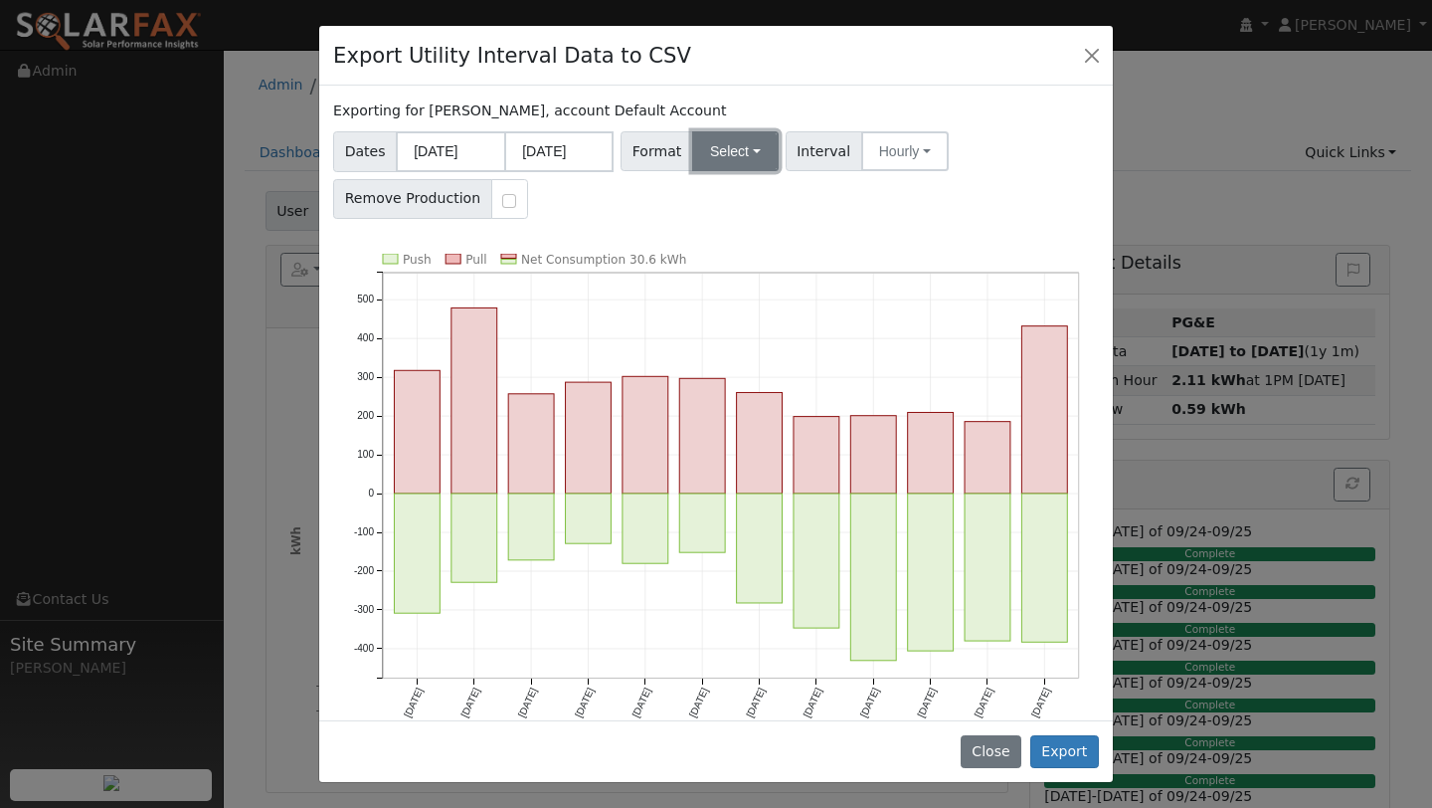
click at [735, 164] on button "Select" at bounding box center [735, 151] width 87 height 40
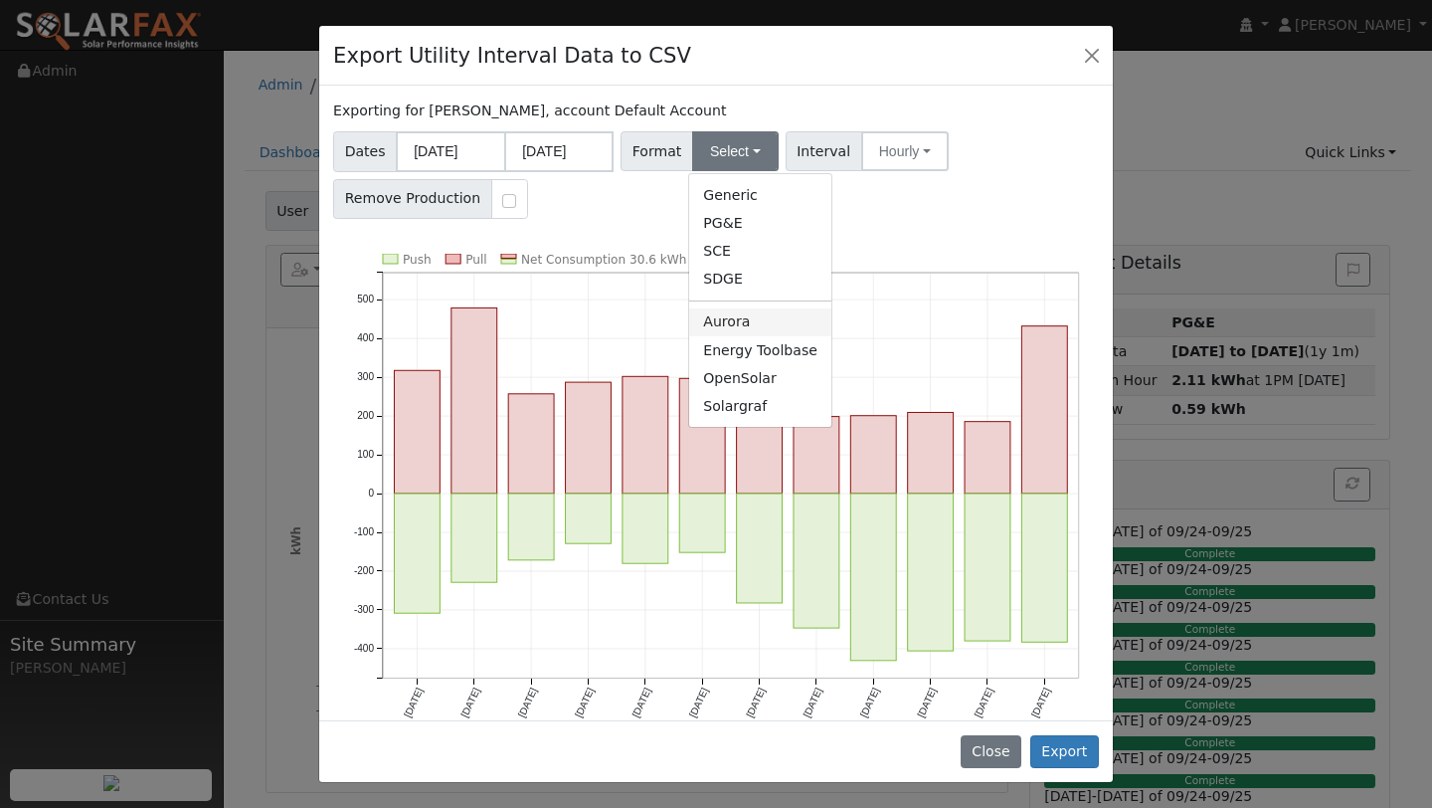
click at [729, 315] on link "Aurora" at bounding box center [760, 322] width 142 height 28
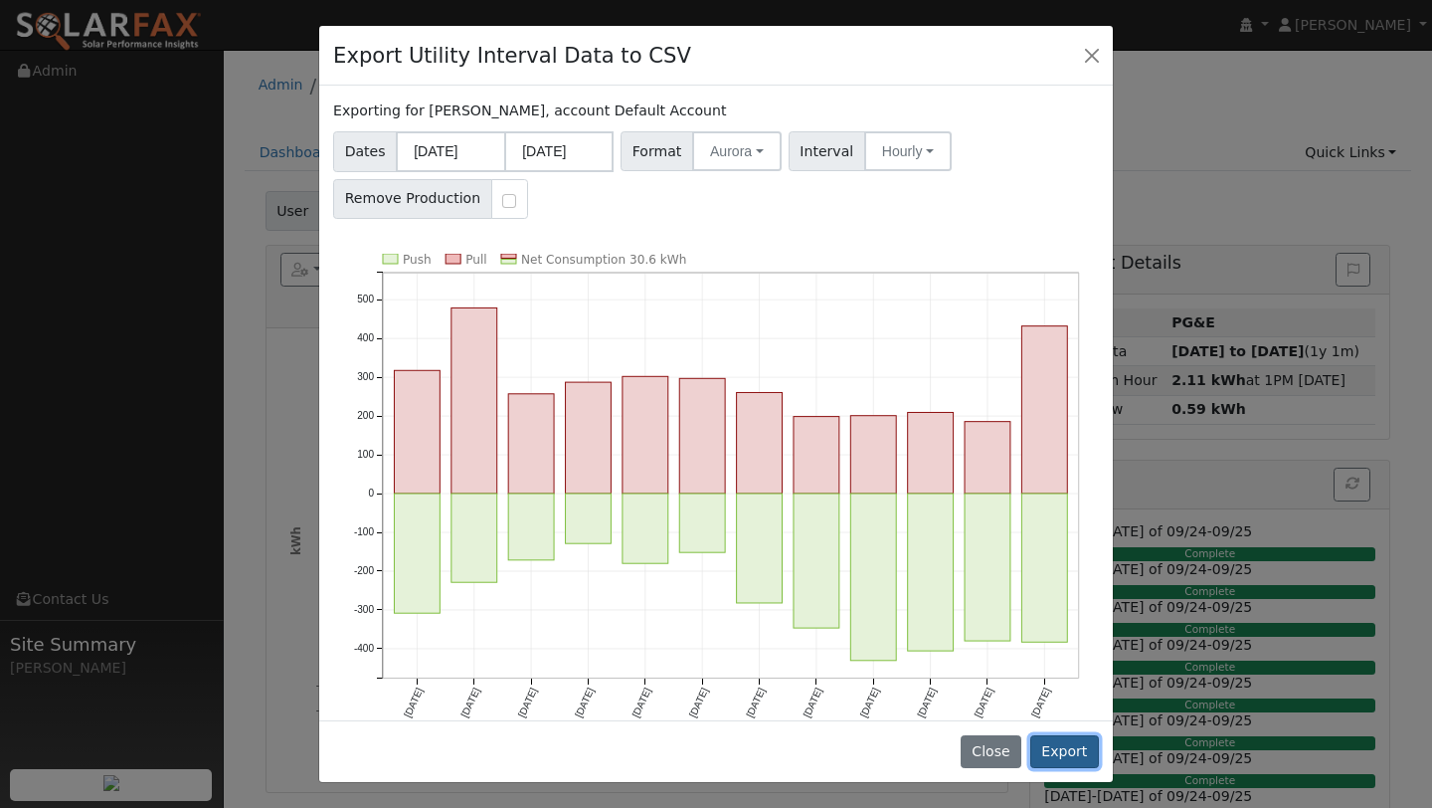
click at [1060, 749] on button "Export" at bounding box center [1064, 752] width 69 height 34
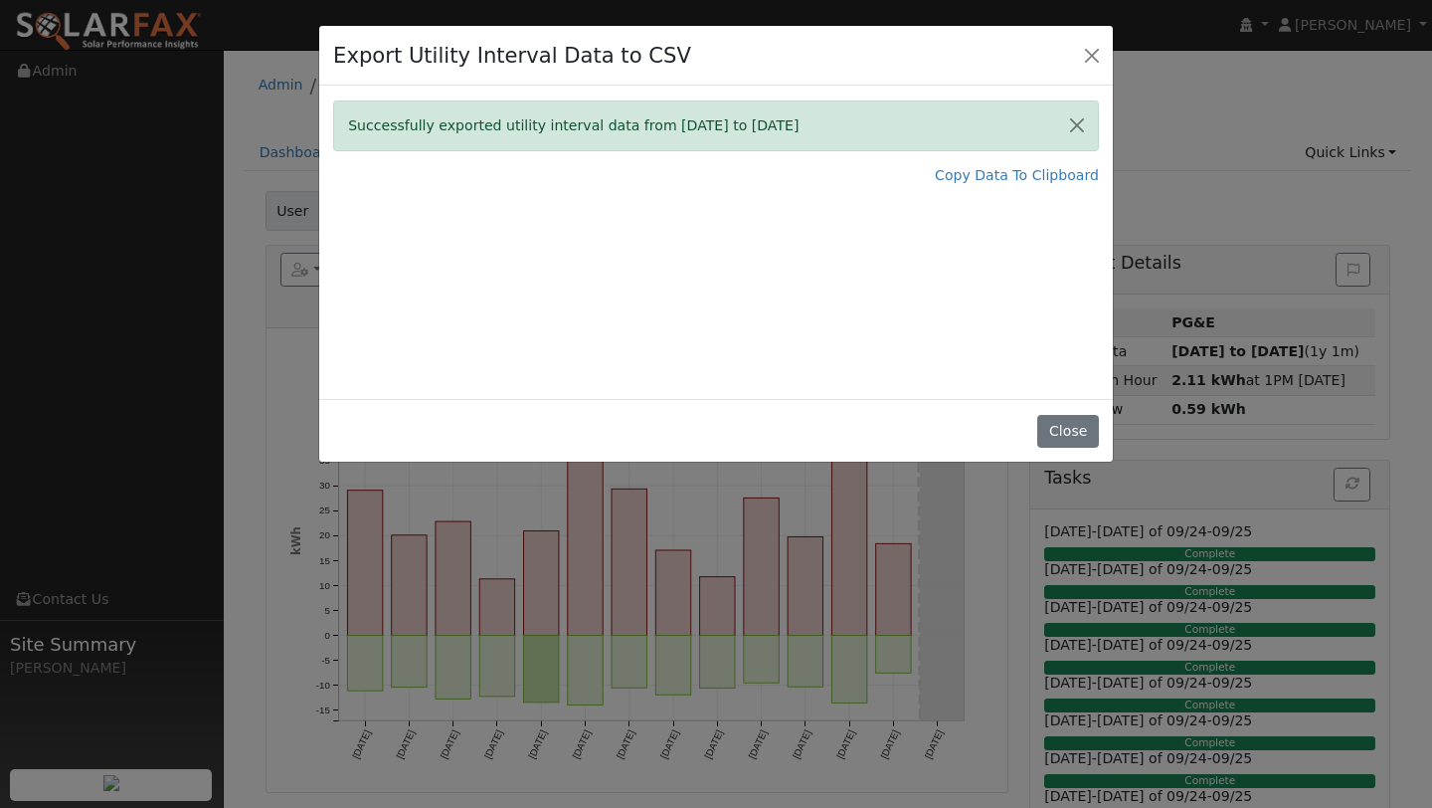
click at [947, 321] on div "Successfully exported utility interval data from 09/01/24 to 08/31/25 Copy Data…" at bounding box center [716, 242] width 794 height 313
click at [961, 172] on link "Copy Data To Clipboard" at bounding box center [1017, 175] width 164 height 21
click at [1084, 52] on button "Close" at bounding box center [1092, 55] width 28 height 28
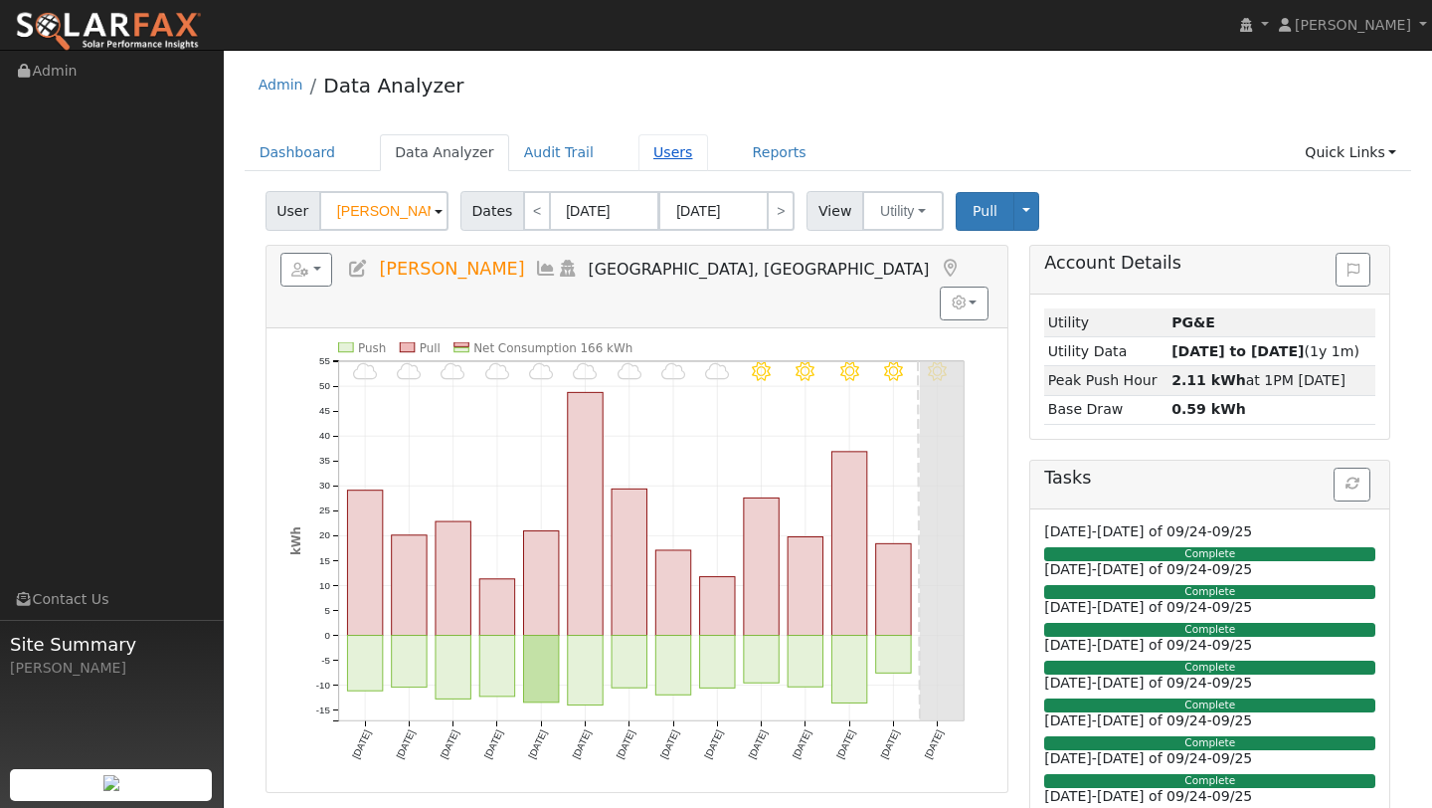
click at [650, 161] on link "Users" at bounding box center [674, 152] width 70 height 37
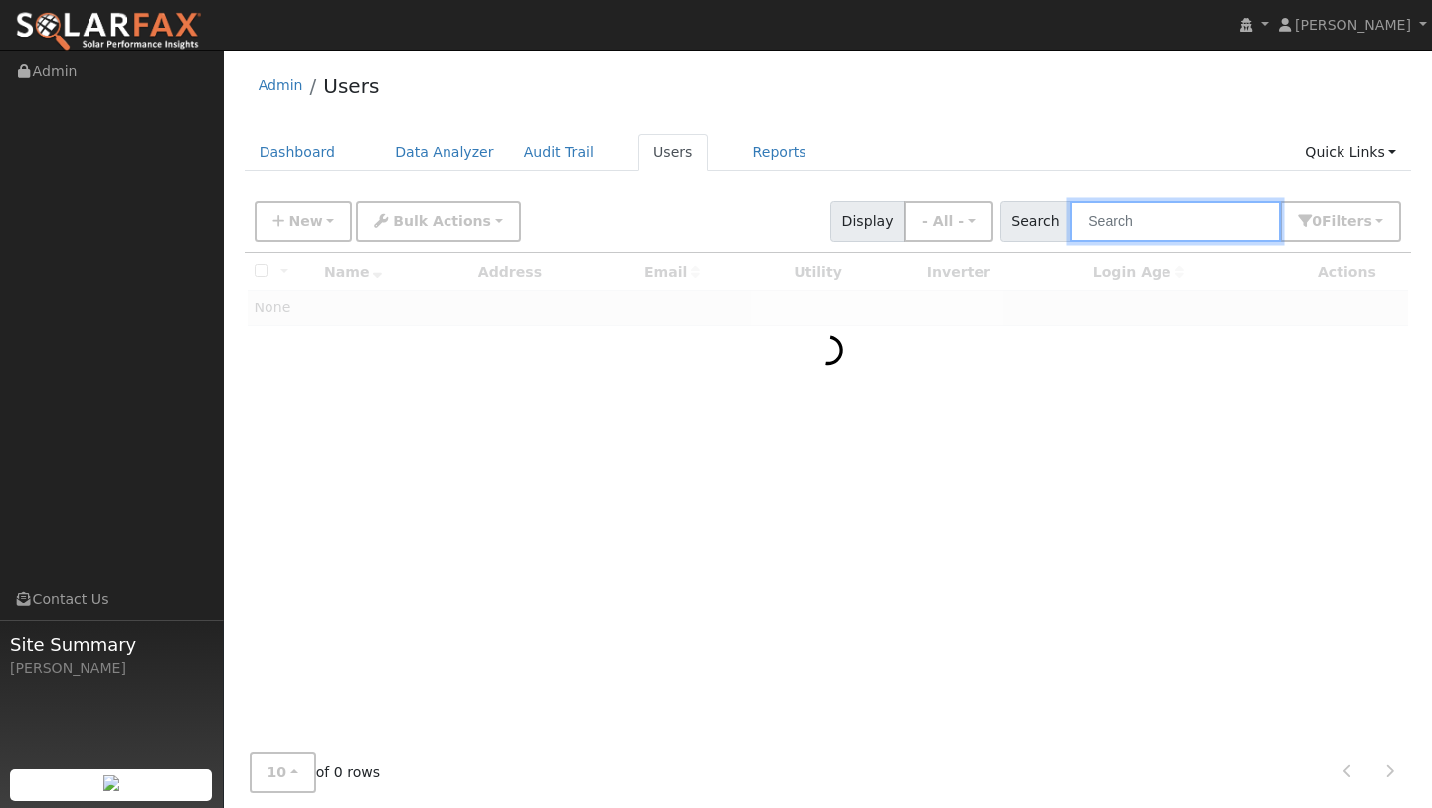
click at [1110, 227] on input "text" at bounding box center [1175, 221] width 211 height 41
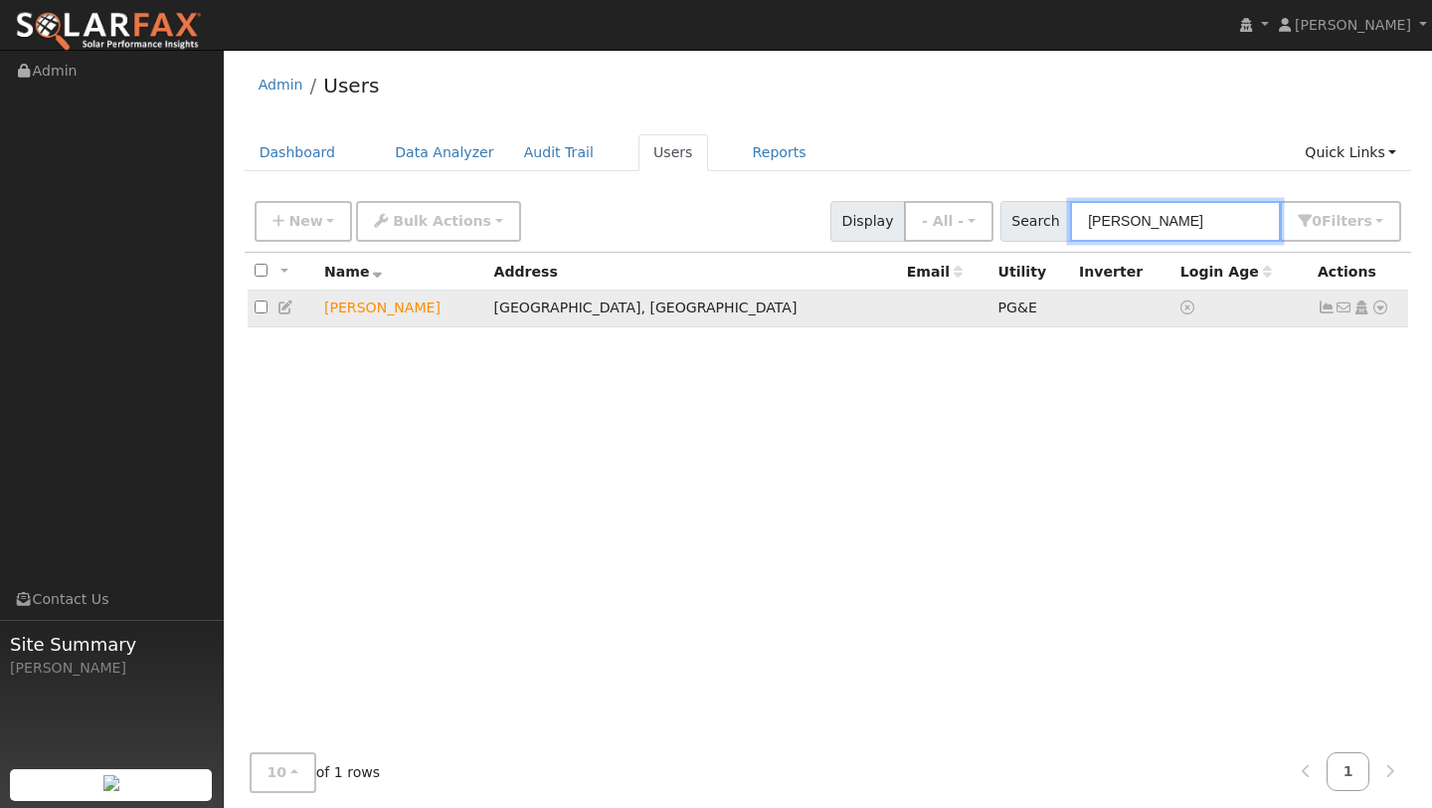
type input "mccoy"
click at [1382, 311] on icon at bounding box center [1381, 307] width 18 height 14
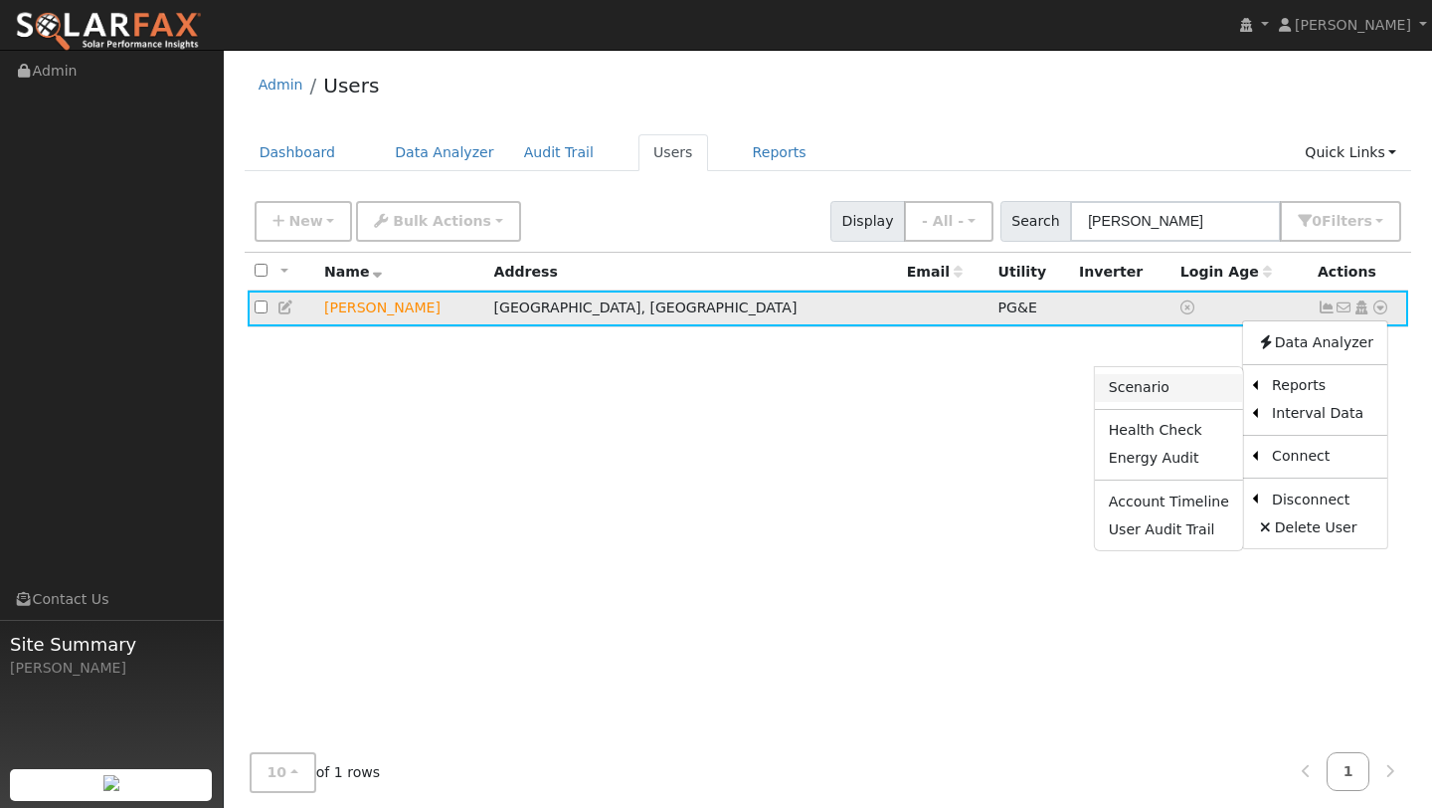
click at [1209, 386] on link "Scenario" at bounding box center [1169, 388] width 148 height 28
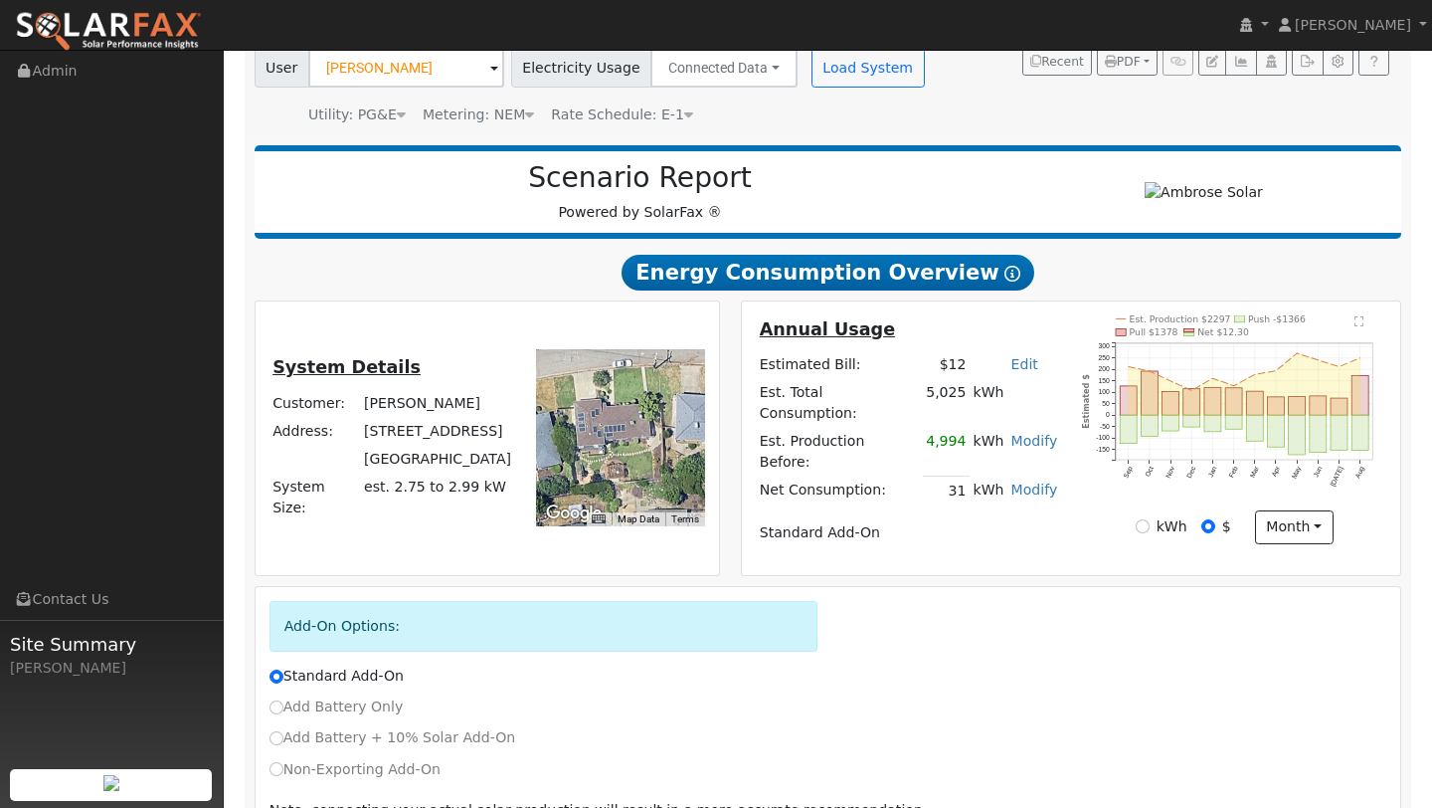
scroll to position [247, 0]
